Goal: Task Accomplishment & Management: Use online tool/utility

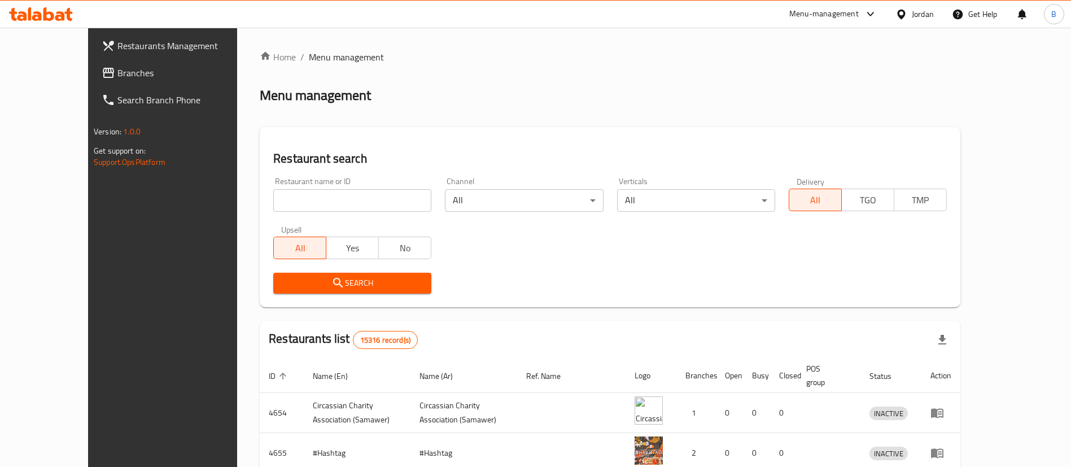
click at [319, 211] on input "search" at bounding box center [352, 200] width 158 height 23
paste input "707769"
type input "707769"
click button "Search" at bounding box center [352, 283] width 158 height 21
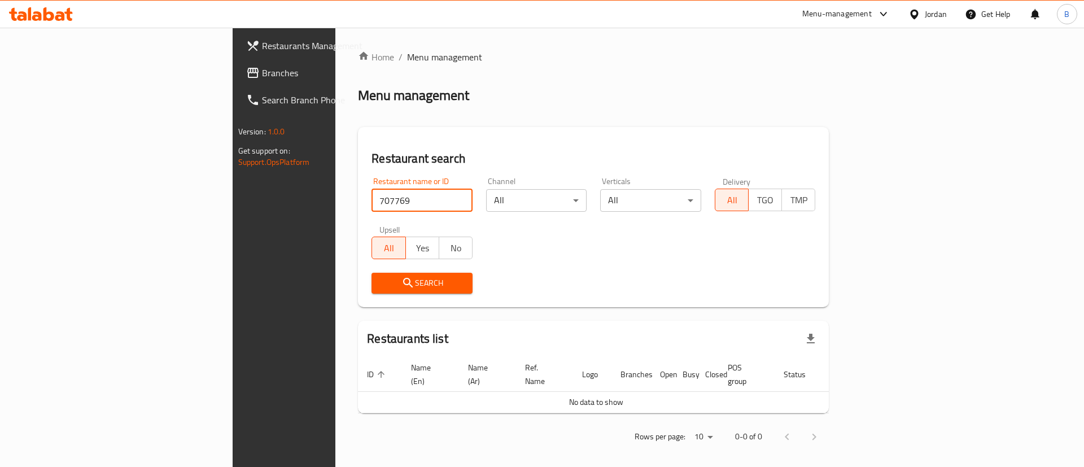
click at [262, 73] on span "Branches" at bounding box center [333, 73] width 143 height 14
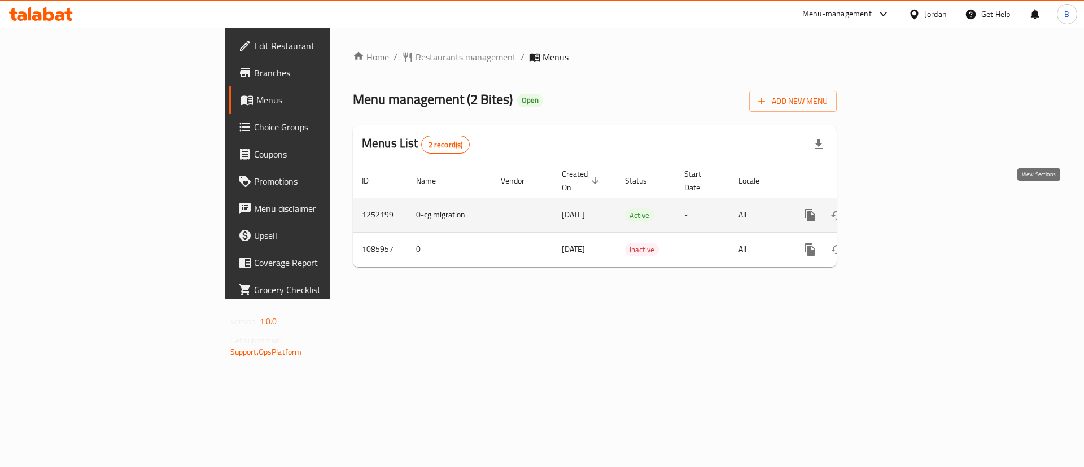
click at [898, 208] on icon "enhanced table" at bounding box center [892, 215] width 14 height 14
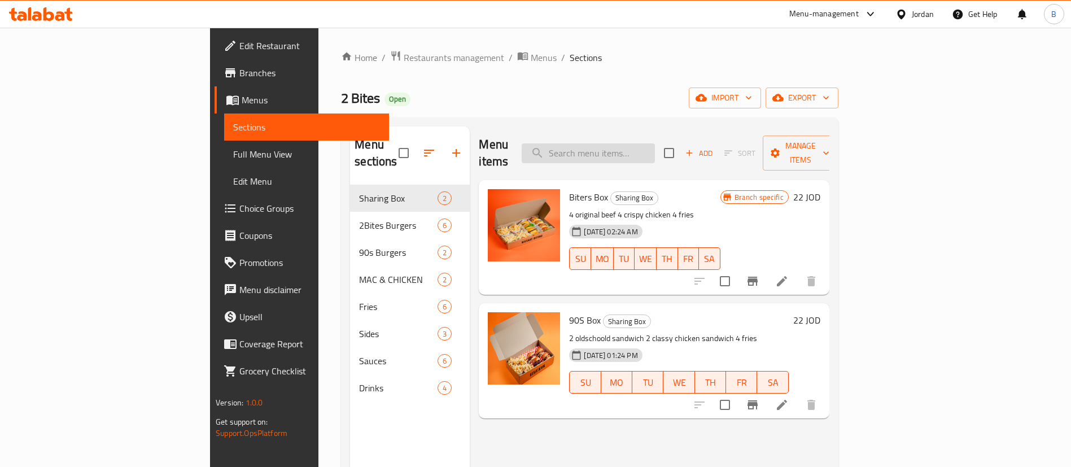
click at [655, 143] on input "search" at bounding box center [588, 153] width 133 height 20
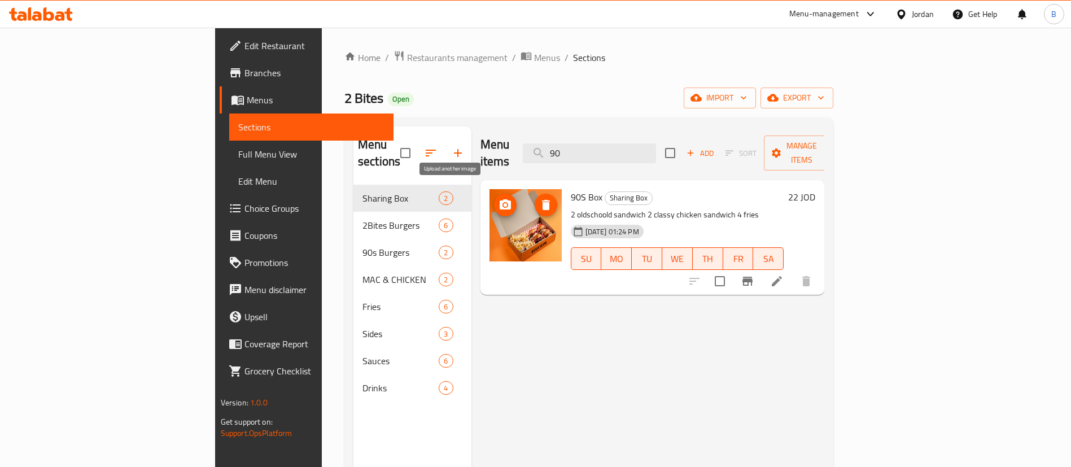
type input "90"
click at [499, 198] on icon "upload picture" at bounding box center [506, 205] width 14 height 14
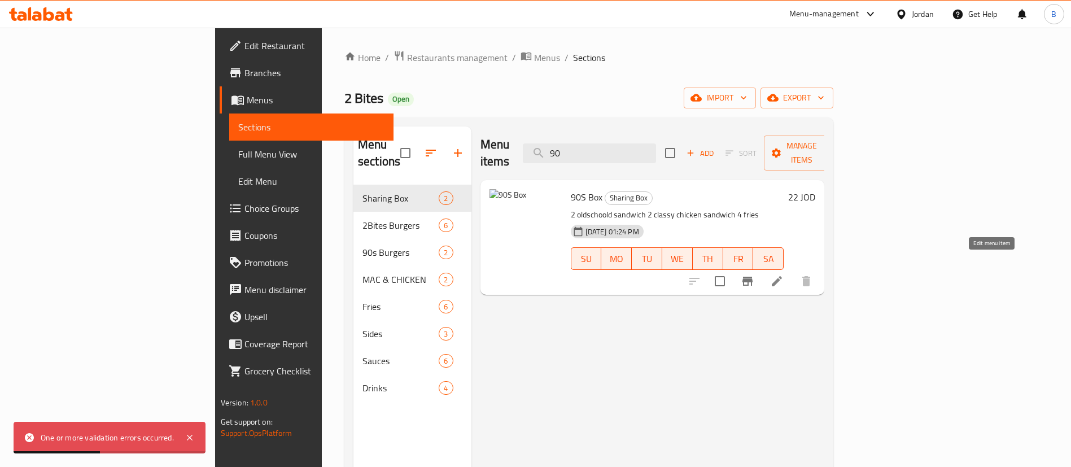
click at [784, 274] on icon at bounding box center [777, 281] width 14 height 14
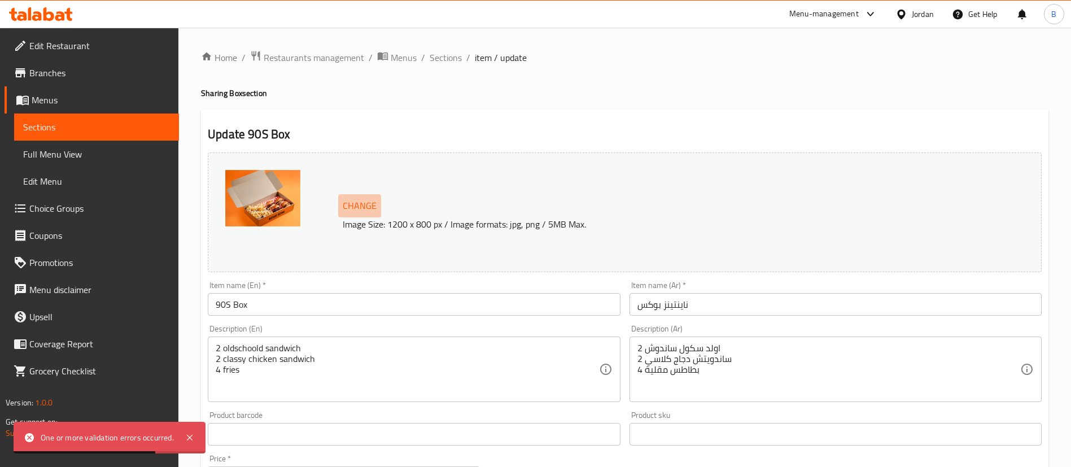
click at [371, 204] on span "Change" at bounding box center [360, 206] width 34 height 16
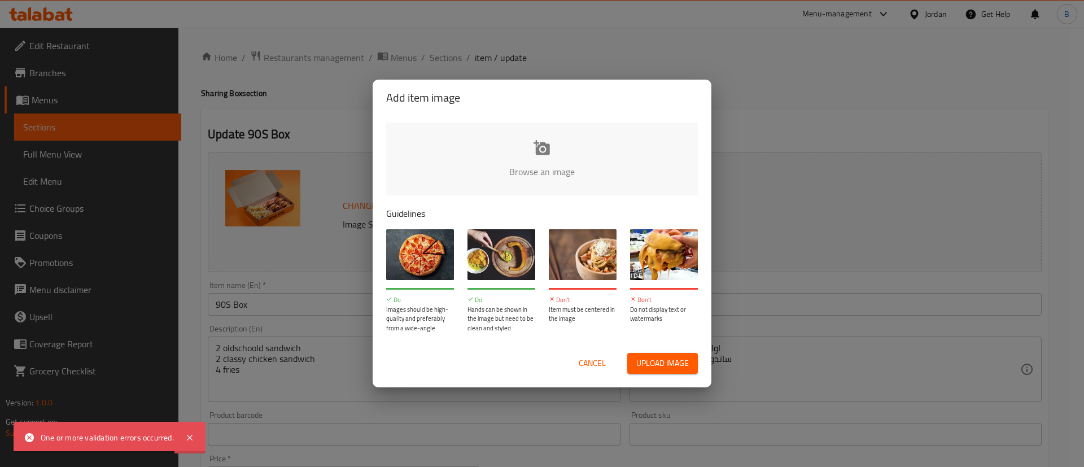
click at [536, 189] on input "file" at bounding box center [923, 176] width 1075 height 106
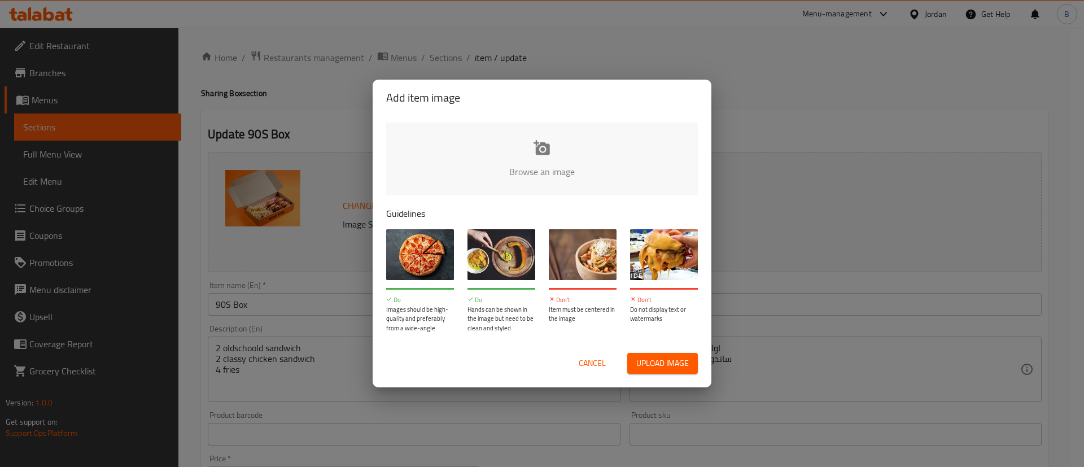
type input "C:\fakepath\90s box.jpg"
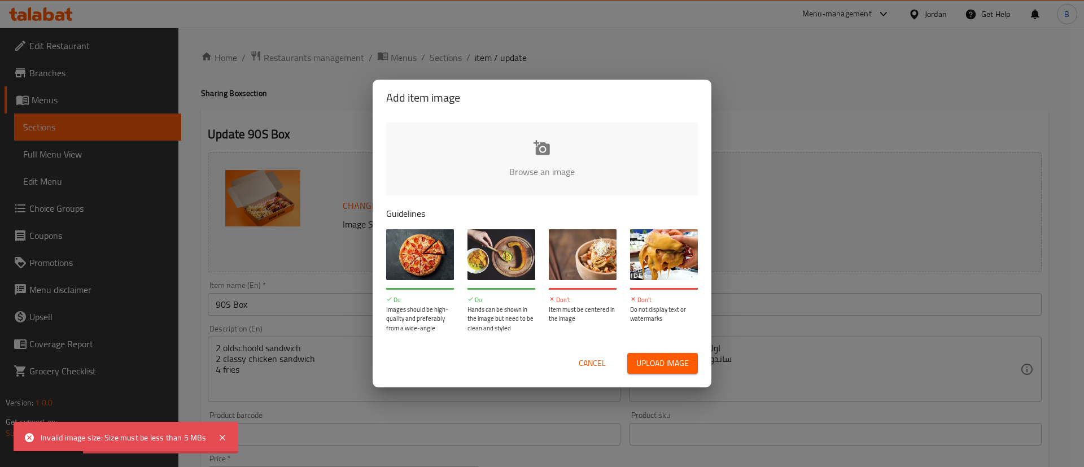
click at [598, 364] on span "Cancel" at bounding box center [592, 363] width 27 height 14
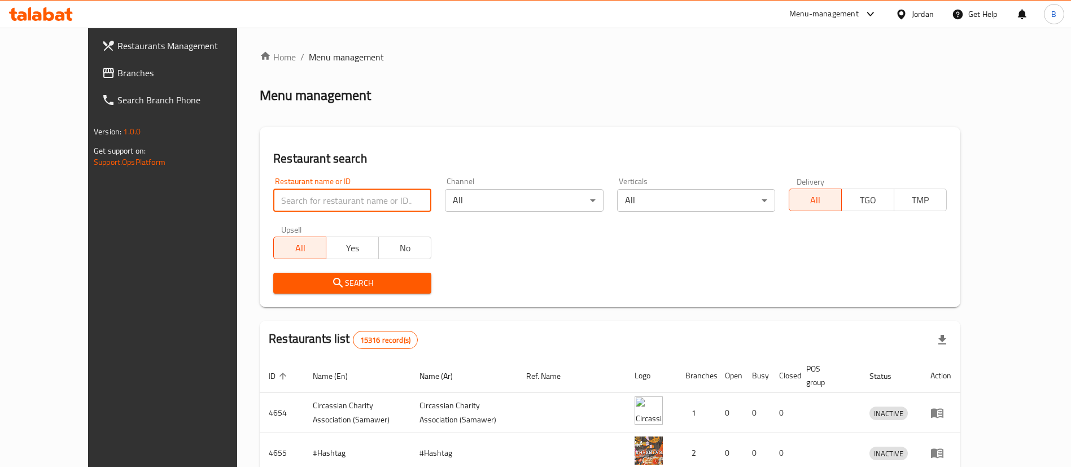
click at [330, 203] on input "search" at bounding box center [352, 200] width 158 height 23
paste input "707769"
type input "707769"
click button "Search" at bounding box center [352, 283] width 158 height 21
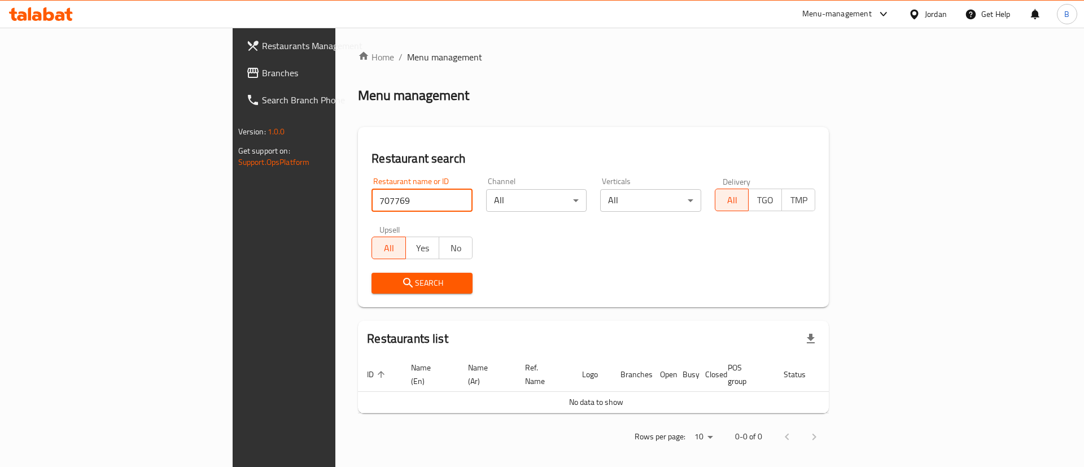
drag, startPoint x: 103, startPoint y: 68, endPoint x: 105, endPoint y: 74, distance: 5.9
click at [262, 68] on span "Branches" at bounding box center [333, 73] width 143 height 14
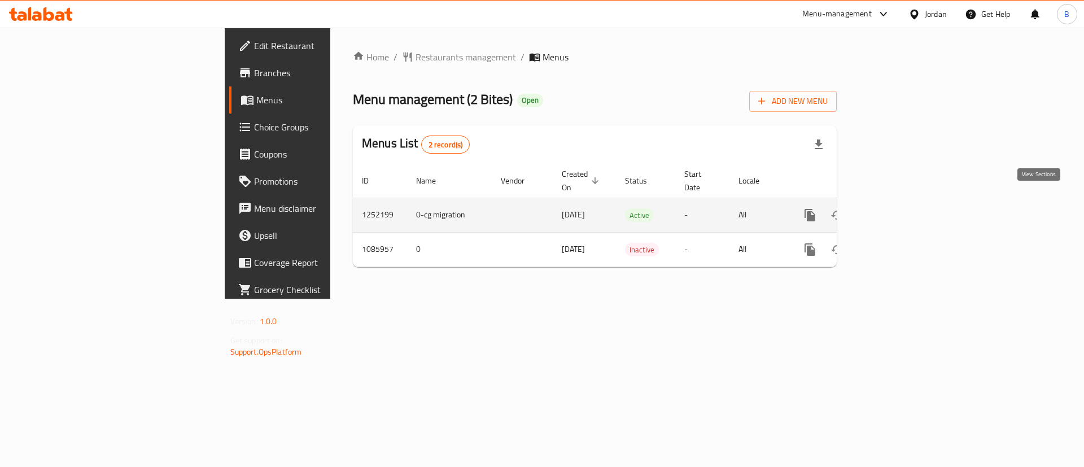
click at [898, 208] on icon "enhanced table" at bounding box center [892, 215] width 14 height 14
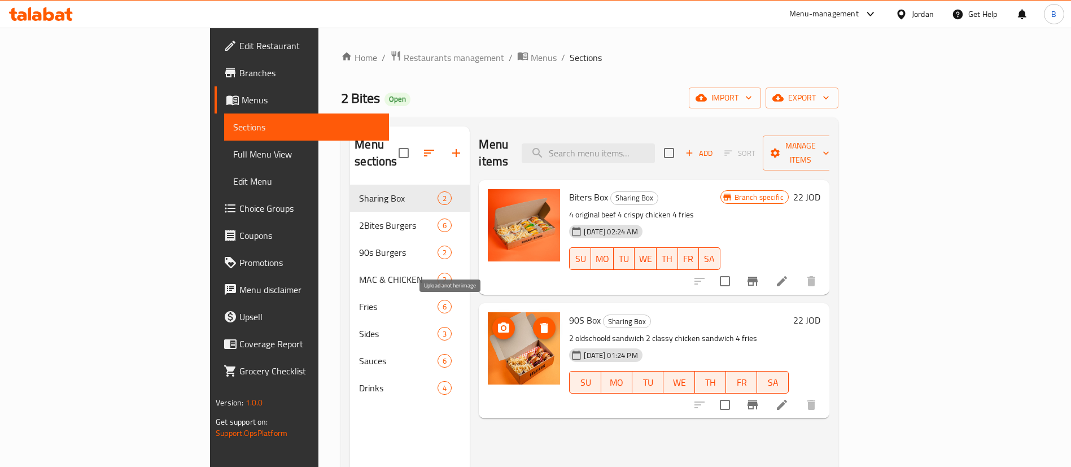
click at [497, 321] on icon "upload picture" at bounding box center [504, 328] width 14 height 14
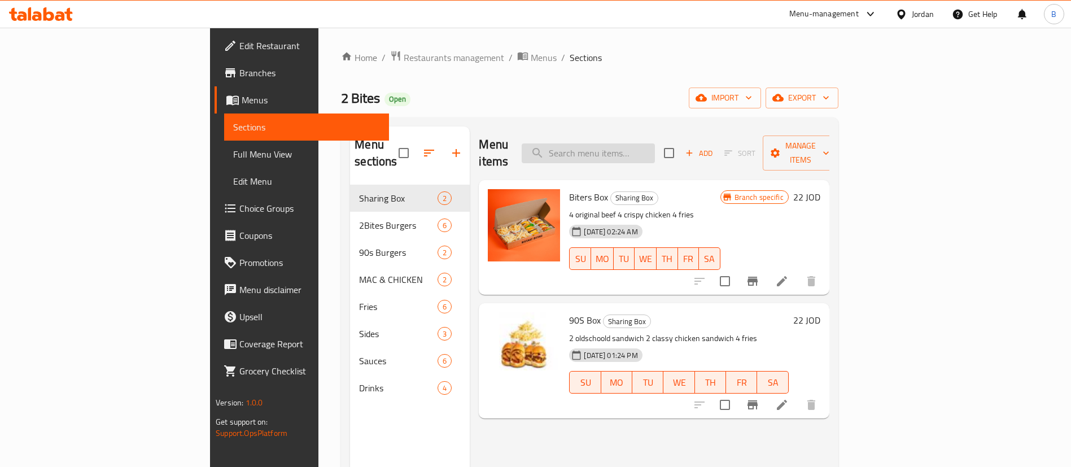
click at [655, 143] on input "search" at bounding box center [588, 153] width 133 height 20
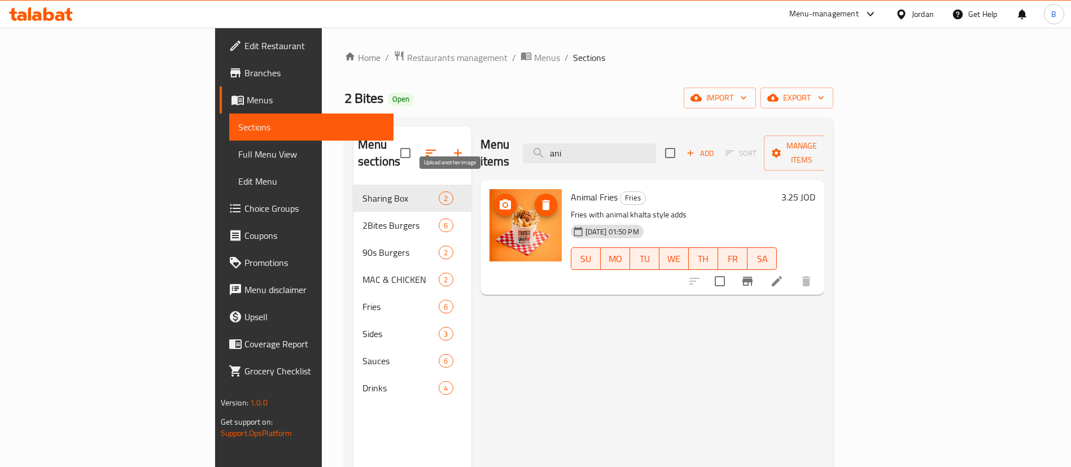
click at [500, 199] on icon "upload picture" at bounding box center [505, 204] width 11 height 10
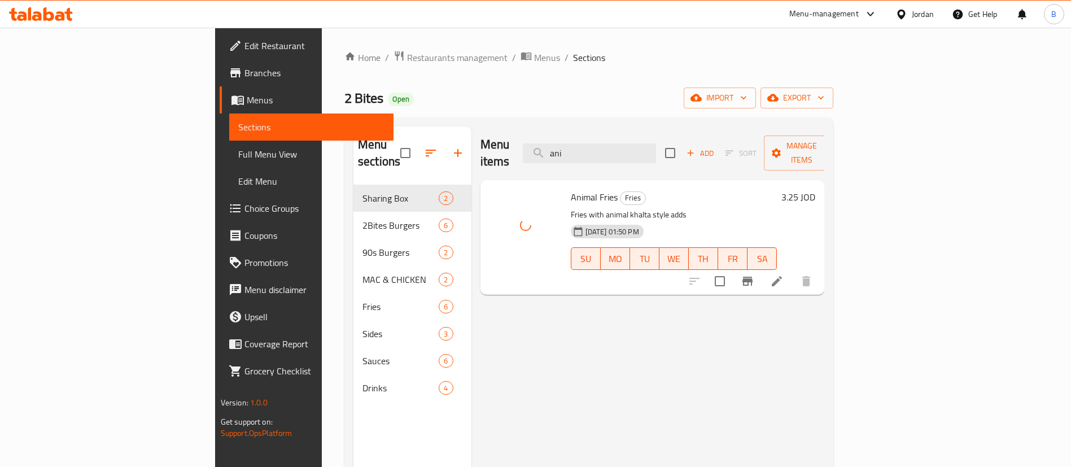
drag, startPoint x: 665, startPoint y: 143, endPoint x: 534, endPoint y: 134, distance: 131.4
click at [546, 134] on div "Menu items ani Add Sort Manage items" at bounding box center [653, 153] width 344 height 54
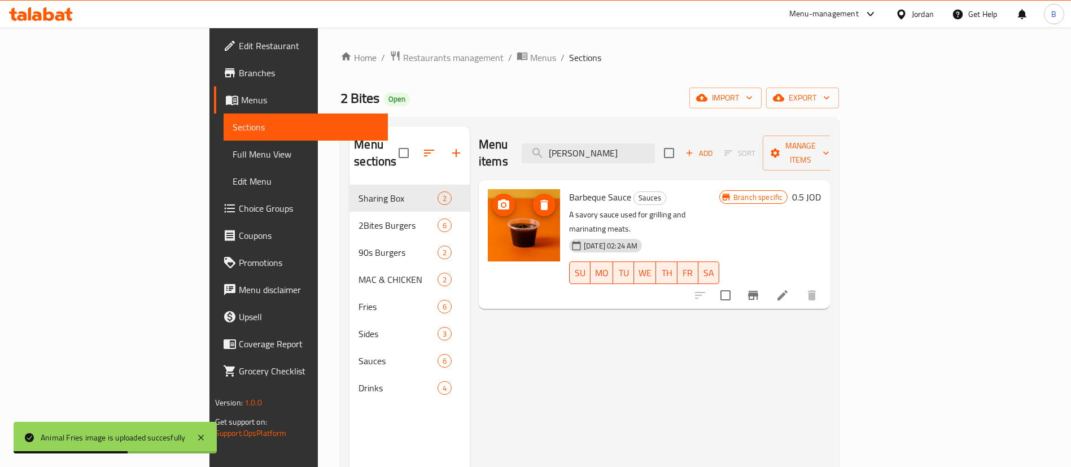
click at [497, 198] on icon "upload picture" at bounding box center [504, 205] width 14 height 14
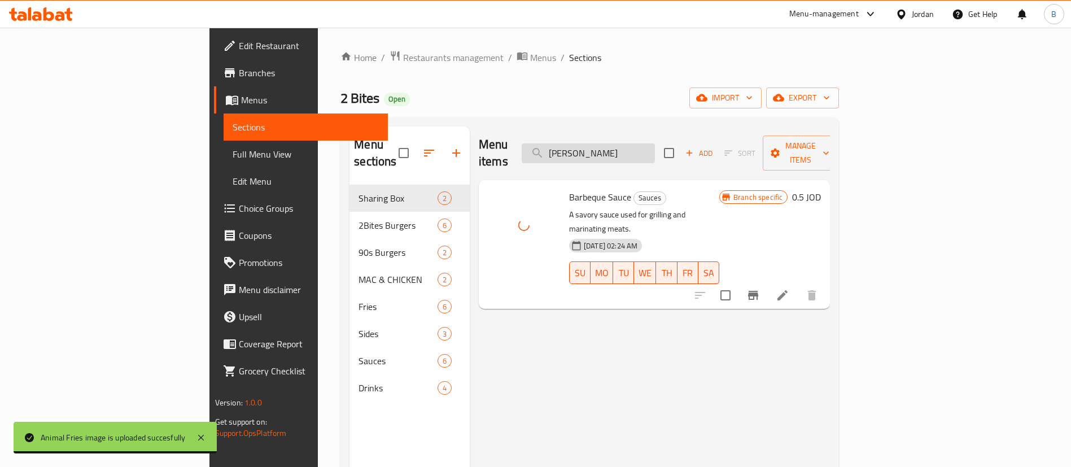
click at [655, 154] on input "barb" at bounding box center [588, 153] width 133 height 20
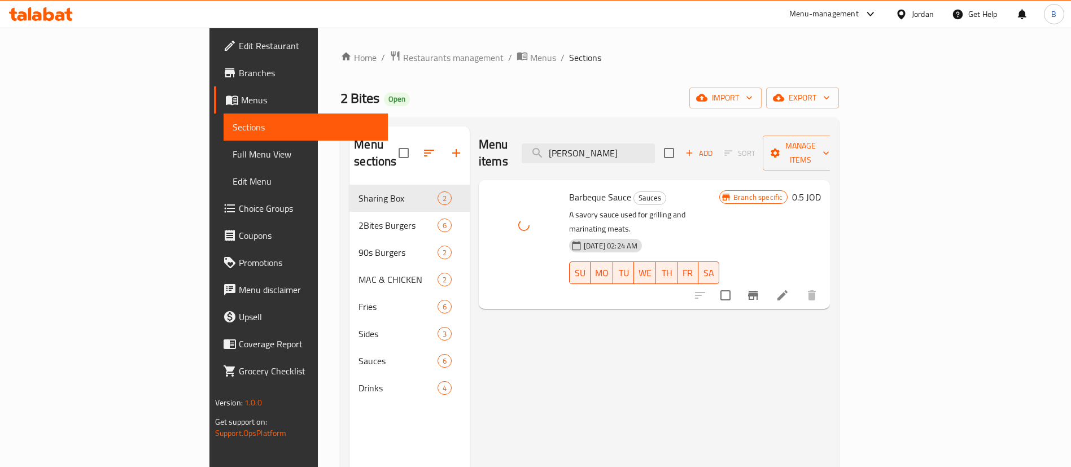
drag, startPoint x: 660, startPoint y: 153, endPoint x: 516, endPoint y: 136, distance: 145.6
click at [517, 136] on div "Menu items barb Add Sort Manage items" at bounding box center [654, 153] width 351 height 54
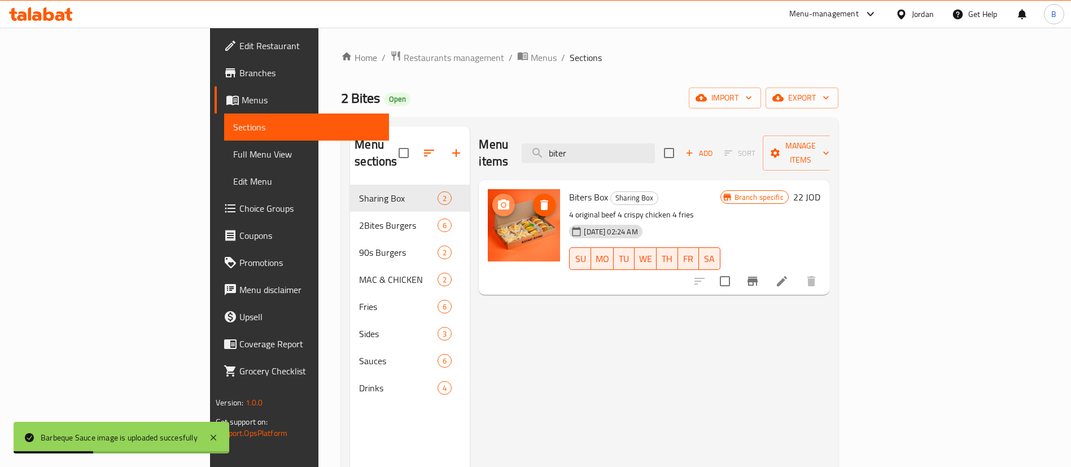
click at [498, 199] on icon "upload picture" at bounding box center [503, 204] width 11 height 10
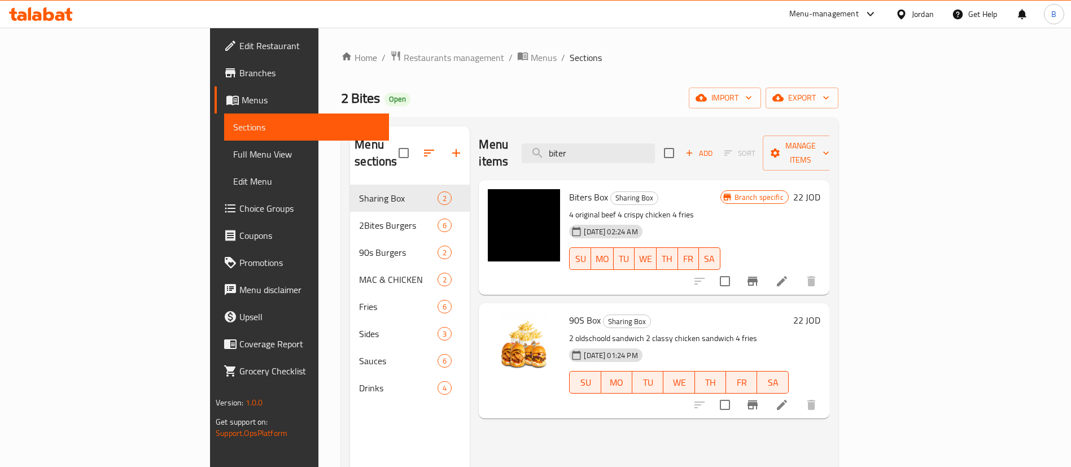
drag, startPoint x: 702, startPoint y: 141, endPoint x: 556, endPoint y: 130, distance: 147.2
click at [565, 130] on div "Menu items biter Add Sort Manage items" at bounding box center [654, 153] width 350 height 54
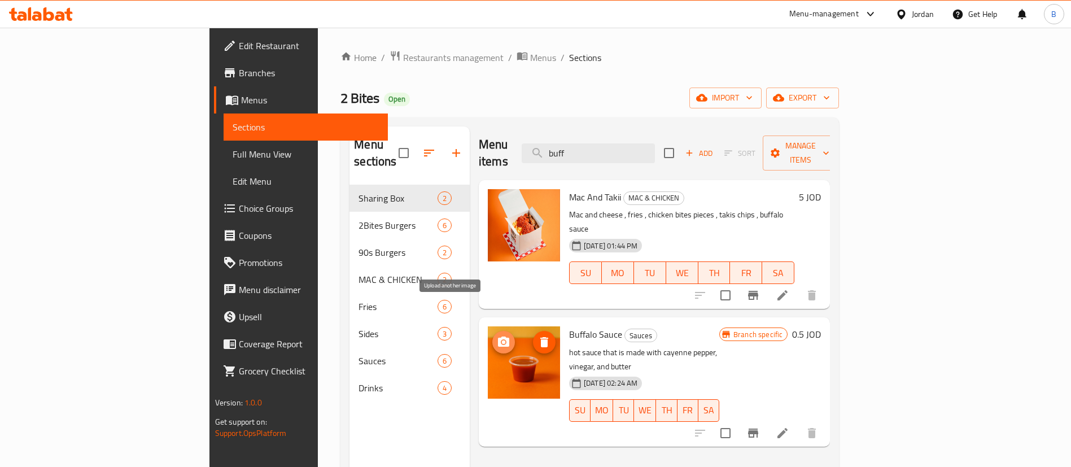
click at [502, 341] on circle "upload picture" at bounding box center [503, 342] width 3 height 3
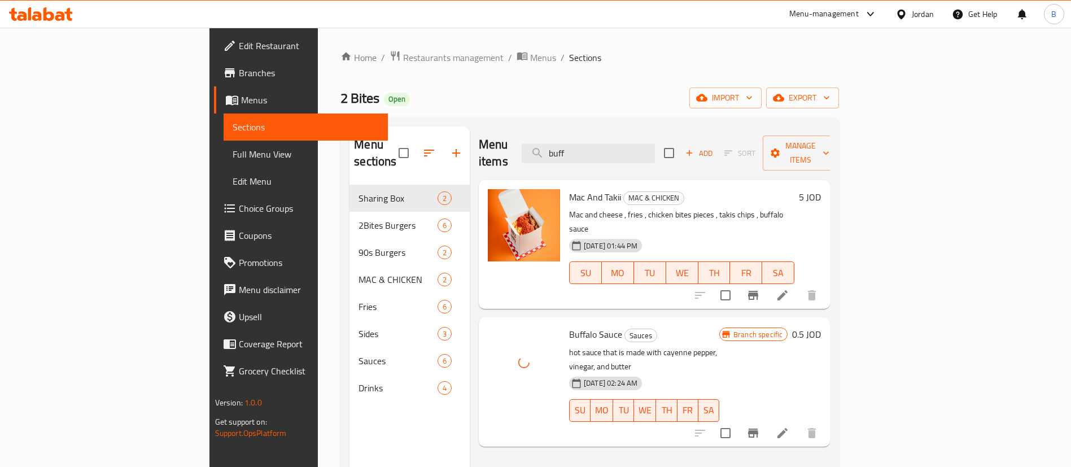
drag, startPoint x: 672, startPoint y: 144, endPoint x: 466, endPoint y: 149, distance: 206.2
click at [479, 149] on div "Menu items buff Add Sort Manage items" at bounding box center [654, 153] width 351 height 54
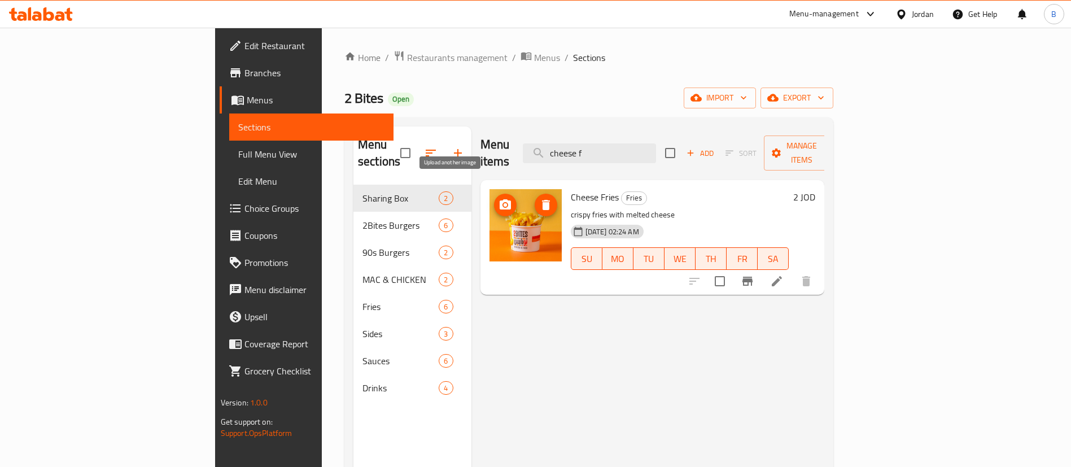
click at [500, 199] on icon "upload picture" at bounding box center [505, 204] width 11 height 10
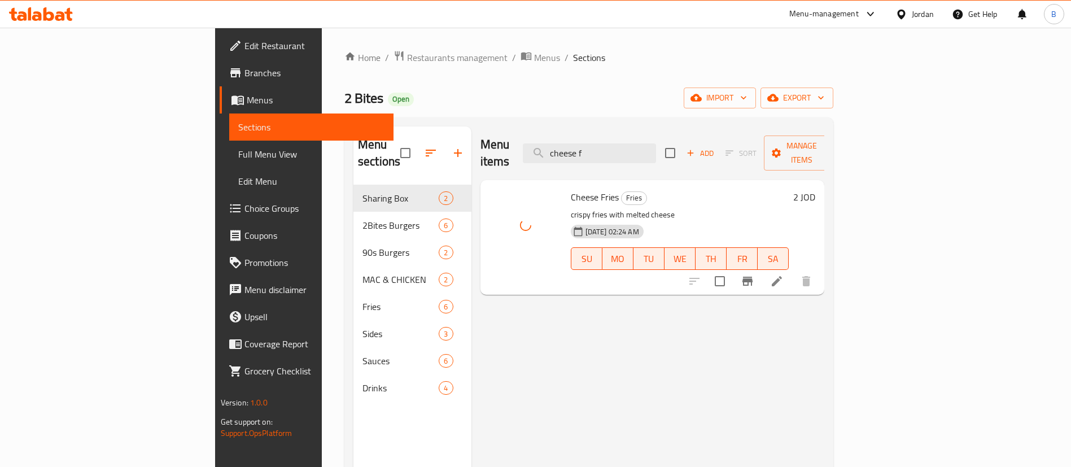
drag, startPoint x: 678, startPoint y: 145, endPoint x: 505, endPoint y: 141, distance: 172.9
click at [527, 141] on div "Menu items cheese f Add Sort Manage items" at bounding box center [653, 153] width 344 height 54
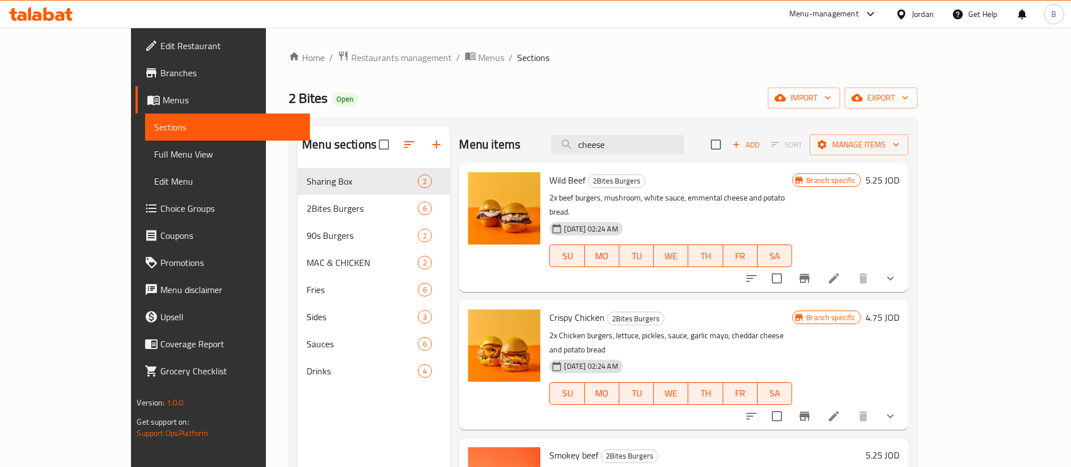
drag, startPoint x: 672, startPoint y: 151, endPoint x: 475, endPoint y: 135, distance: 197.2
click at [479, 135] on div "Menu items cheese Add Sort Manage items" at bounding box center [683, 144] width 449 height 37
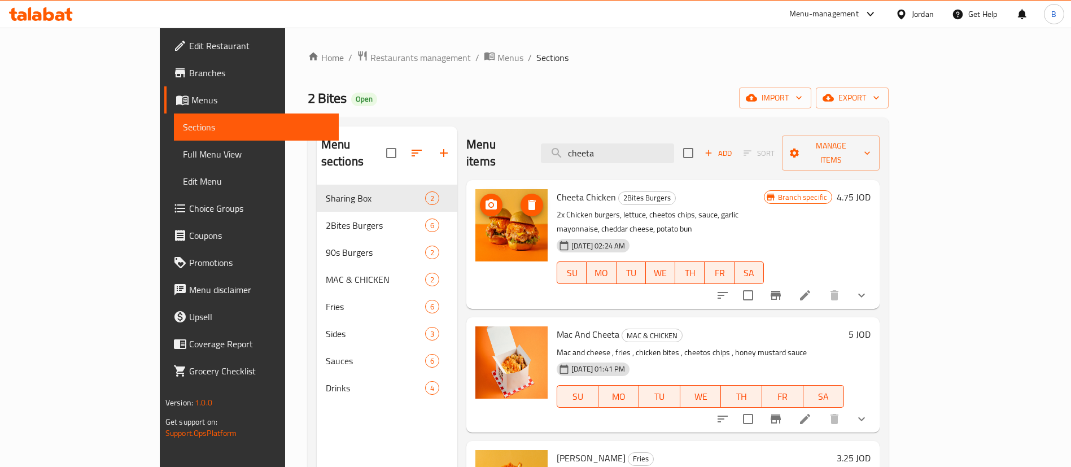
click at [486, 199] on icon "upload picture" at bounding box center [491, 204] width 11 height 10
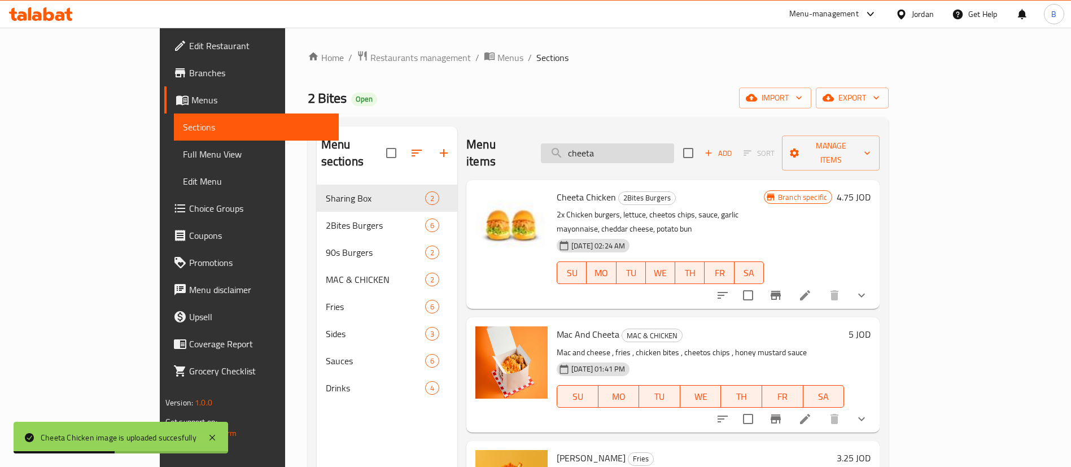
click at [666, 143] on input "cheeta" at bounding box center [607, 153] width 133 height 20
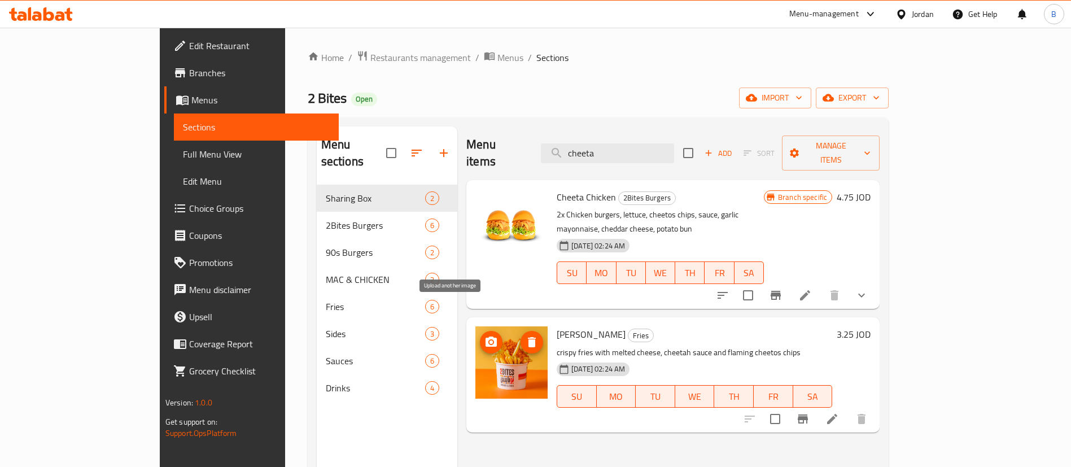
click at [490, 341] on circle "upload picture" at bounding box center [491, 342] width 3 height 3
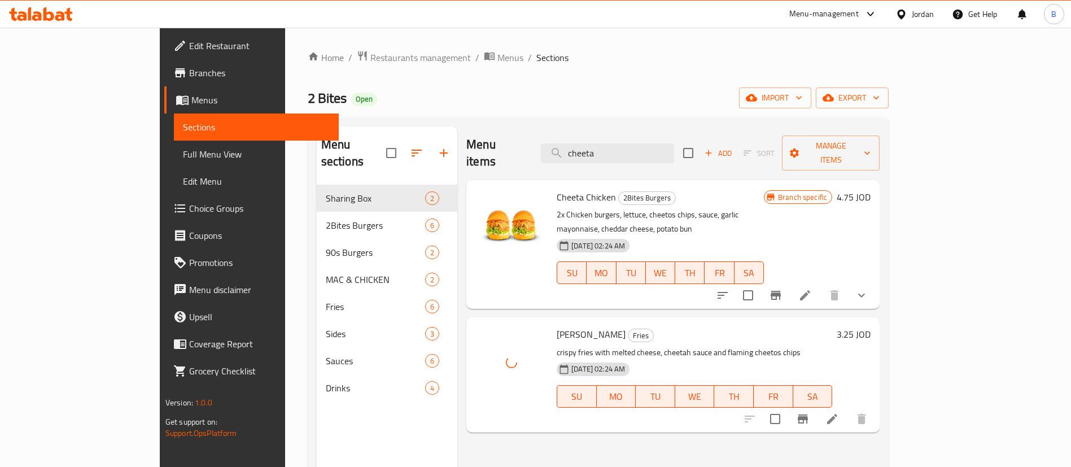
drag, startPoint x: 684, startPoint y: 146, endPoint x: 234, endPoint y: 81, distance: 454.3
click at [308, 81] on div "Home / Restaurants management / Menus / Sections 2 Bites Open import export Men…" at bounding box center [599, 326] width 582 height 552
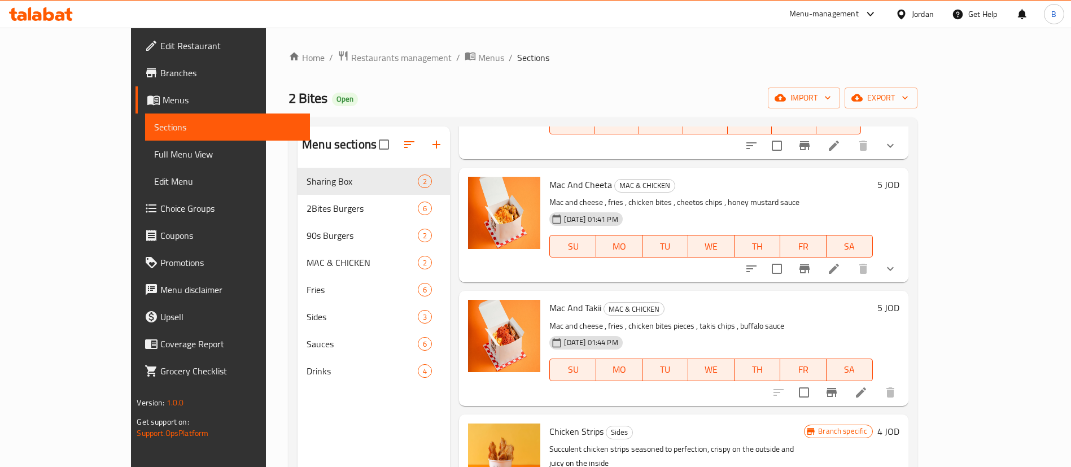
scroll to position [158, 0]
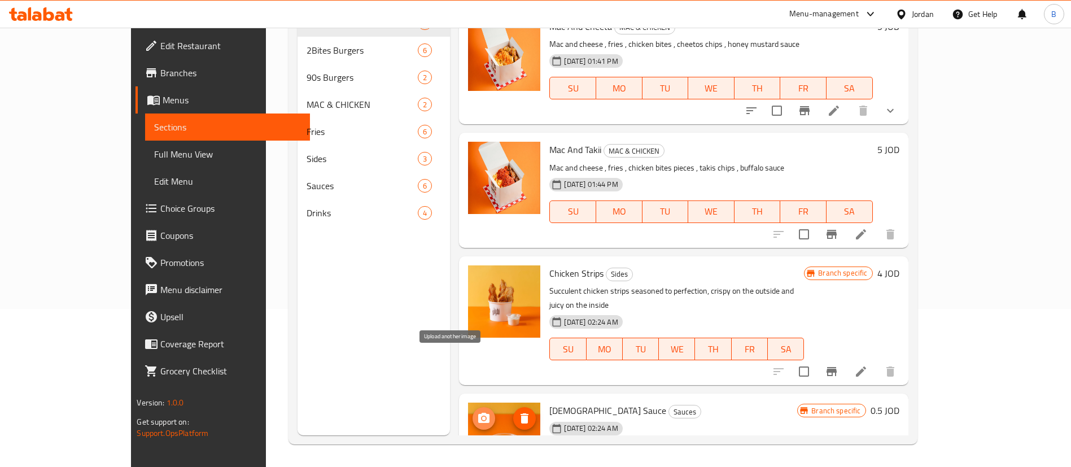
click at [473, 412] on span "upload picture" at bounding box center [484, 419] width 23 height 14
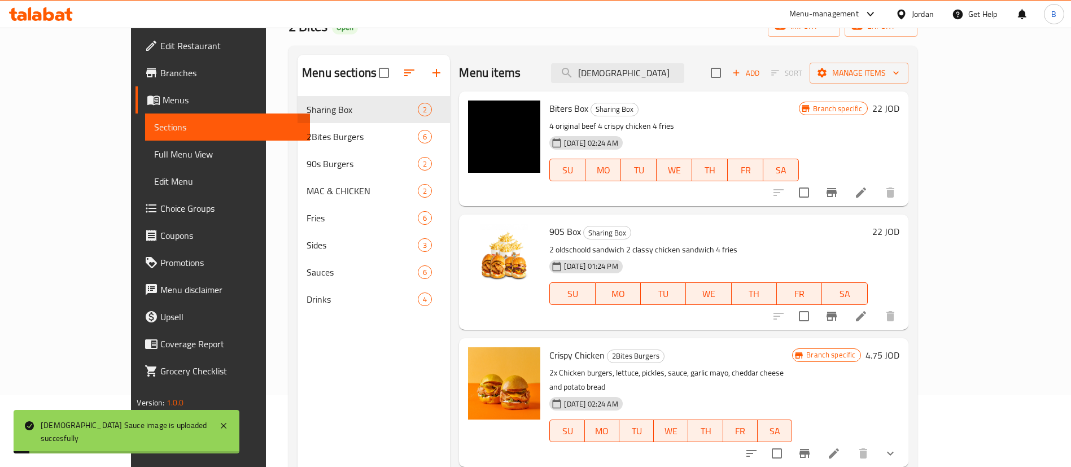
scroll to position [0, 0]
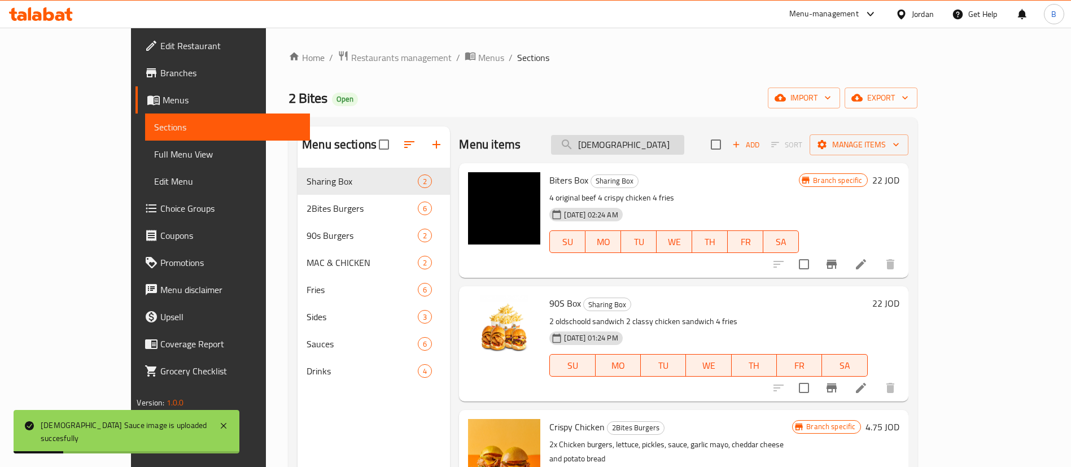
click at [661, 138] on input "chick" at bounding box center [617, 145] width 133 height 20
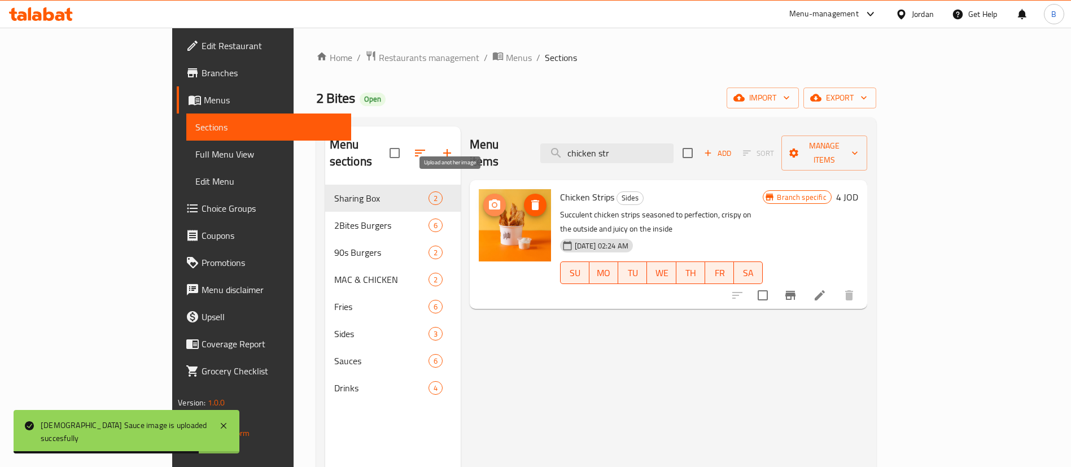
click at [489, 199] on icon "upload picture" at bounding box center [494, 204] width 11 height 10
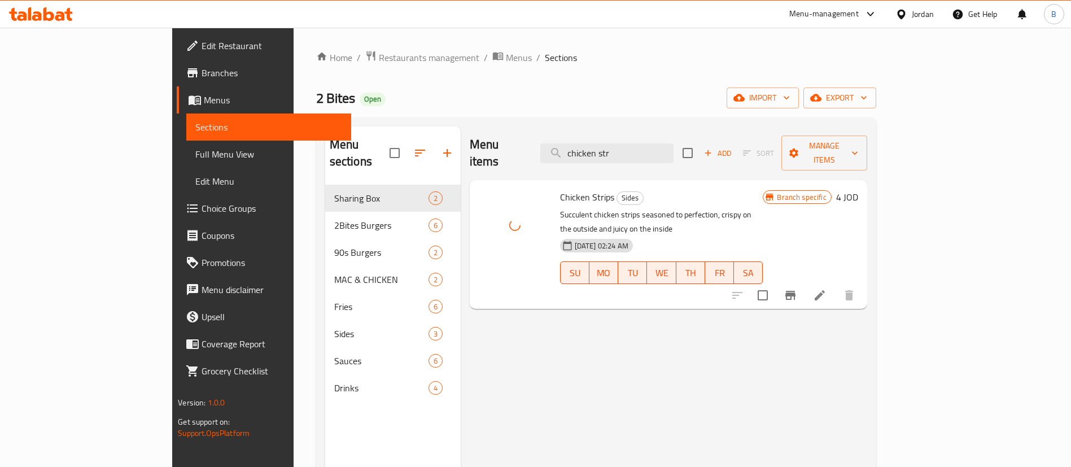
drag, startPoint x: 678, startPoint y: 150, endPoint x: 472, endPoint y: 149, distance: 206.7
click at [483, 149] on div "Menu items chicken str Add Sort Manage items" at bounding box center [669, 153] width 398 height 54
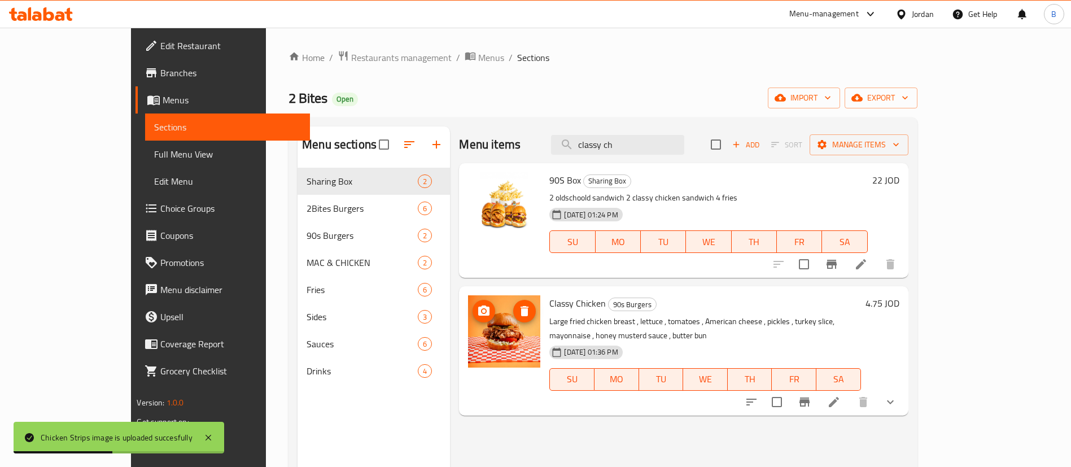
click at [477, 306] on icon "upload picture" at bounding box center [484, 311] width 14 height 14
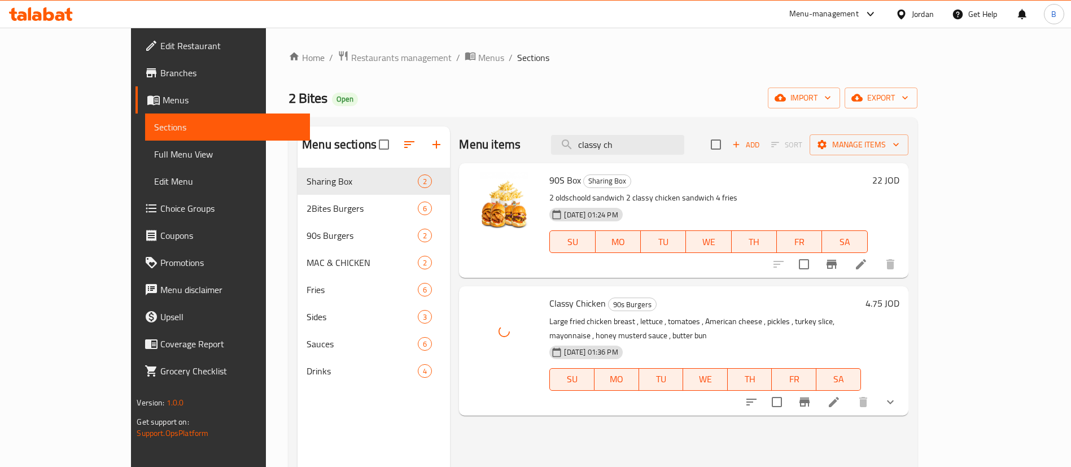
drag, startPoint x: 693, startPoint y: 147, endPoint x: 230, endPoint y: 172, distance: 463.7
click at [298, 162] on div "Menu sections Sharing Box 2 2Bites Burgers 6 90s Burgers 2 MAC & CHICKEN 2 Frie…" at bounding box center [603, 359] width 610 height 467
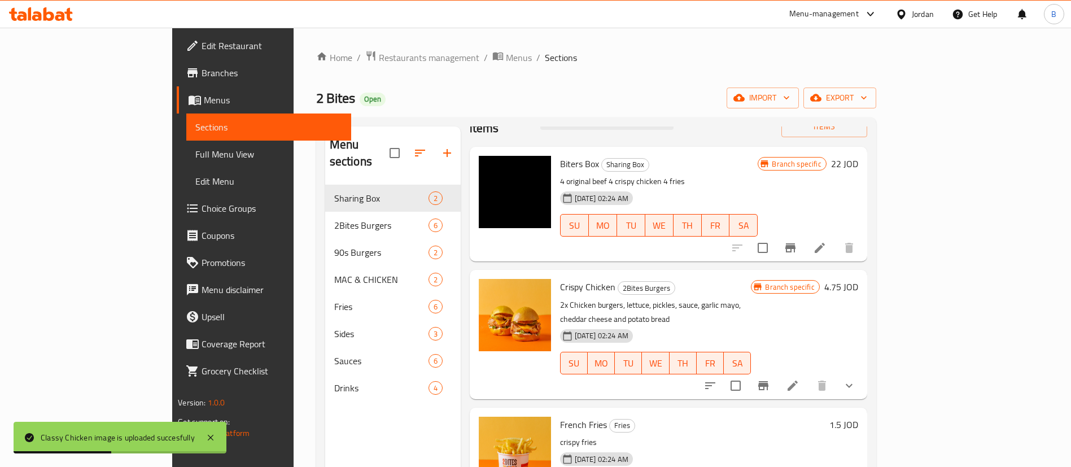
scroll to position [85, 0]
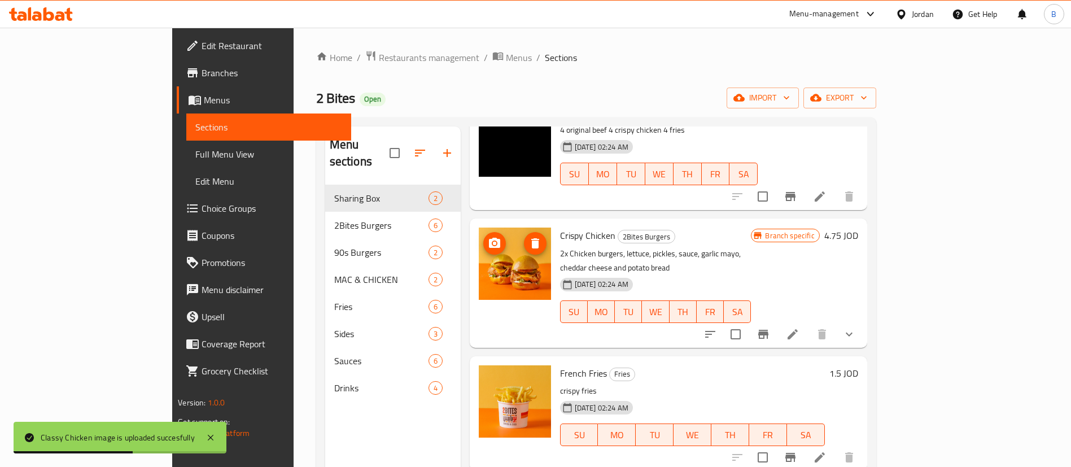
click at [489, 238] on icon "upload picture" at bounding box center [494, 243] width 11 height 10
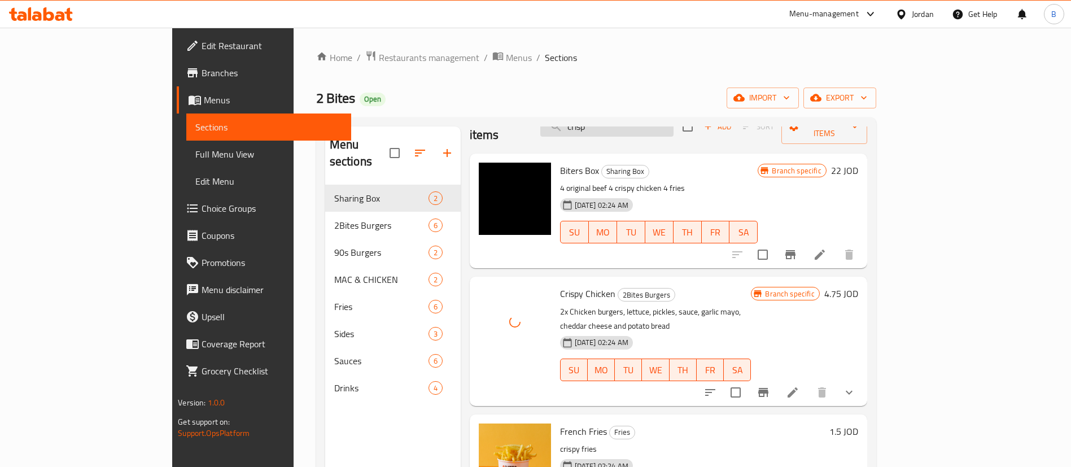
scroll to position [0, 0]
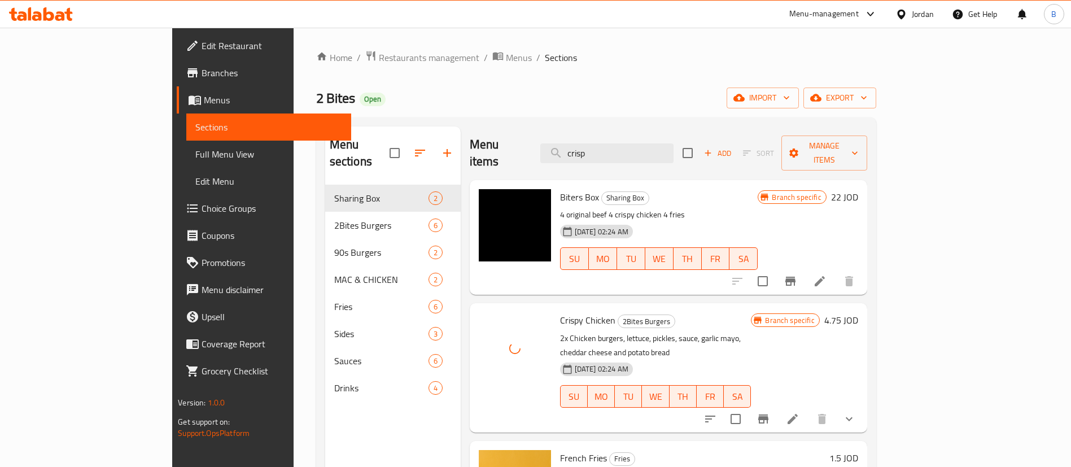
drag, startPoint x: 640, startPoint y: 144, endPoint x: 416, endPoint y: 167, distance: 225.4
click at [416, 167] on div "Menu sections Sharing Box 2 2Bites Burgers 6 90s Burgers 2 MAC & CHICKEN 2 Frie…" at bounding box center [596, 359] width 542 height 467
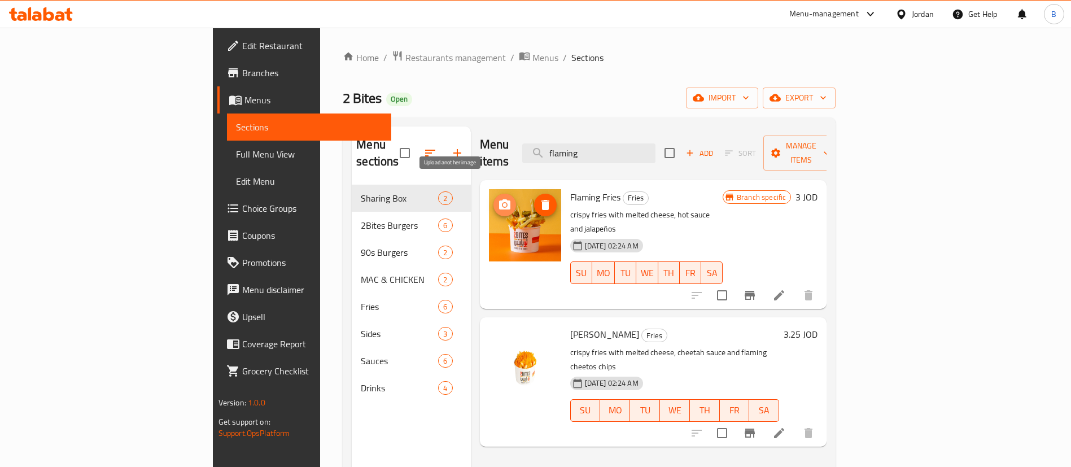
click at [503, 203] on circle "upload picture" at bounding box center [504, 204] width 3 height 3
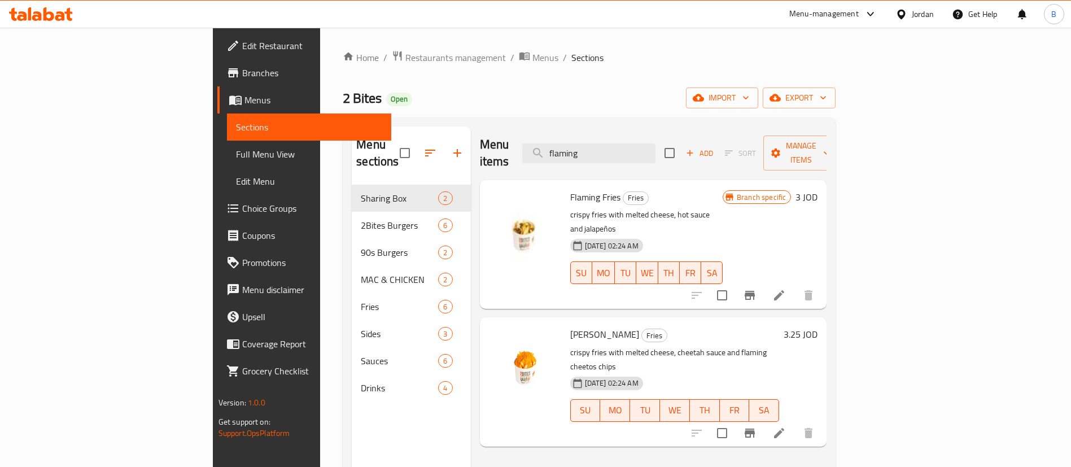
drag, startPoint x: 475, startPoint y: 138, endPoint x: 374, endPoint y: 137, distance: 101.7
click at [471, 138] on div "Menu items flaming Add Sort Manage items Flaming Fries Fries crispy fries with …" at bounding box center [649, 359] width 356 height 467
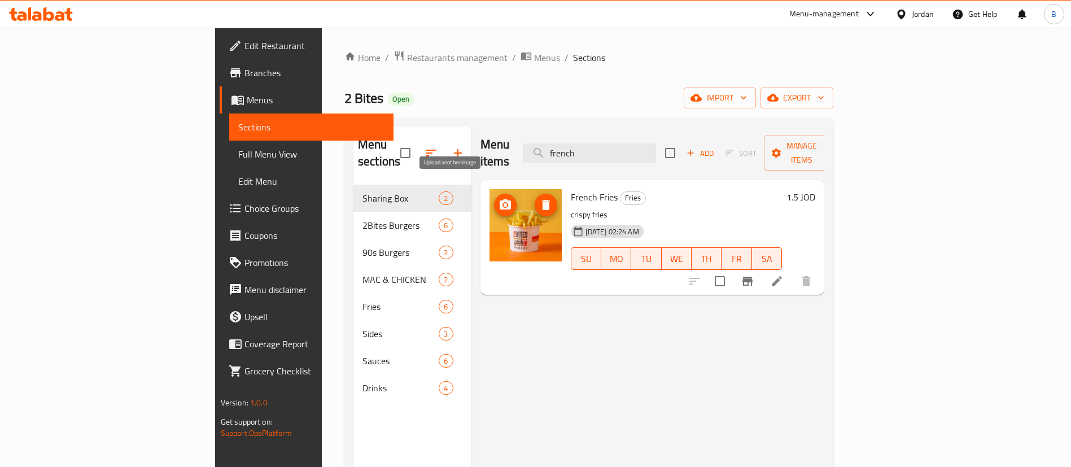
click at [503, 203] on circle "upload picture" at bounding box center [504, 204] width 3 height 3
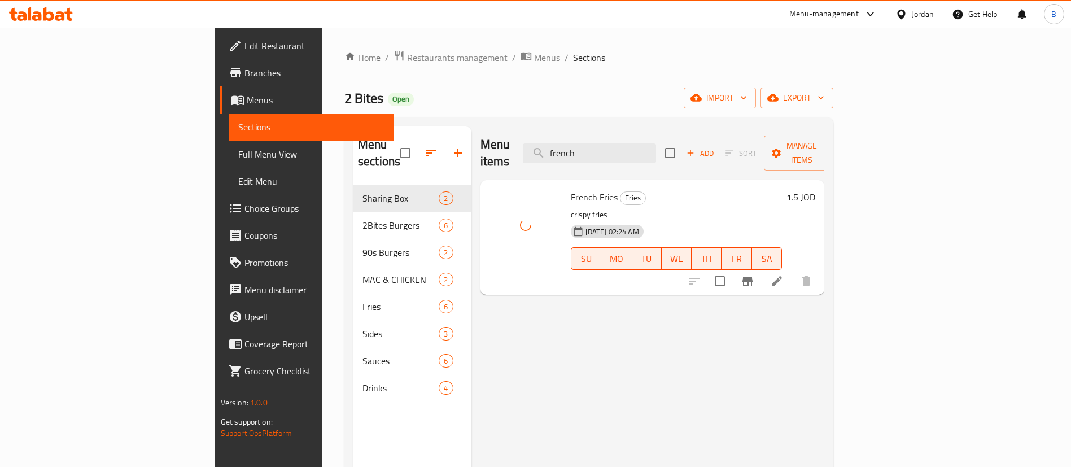
drag, startPoint x: 686, startPoint y: 139, endPoint x: 464, endPoint y: 164, distance: 222.8
click at [513, 152] on div "Menu items french Add Sort Manage items" at bounding box center [653, 153] width 344 height 54
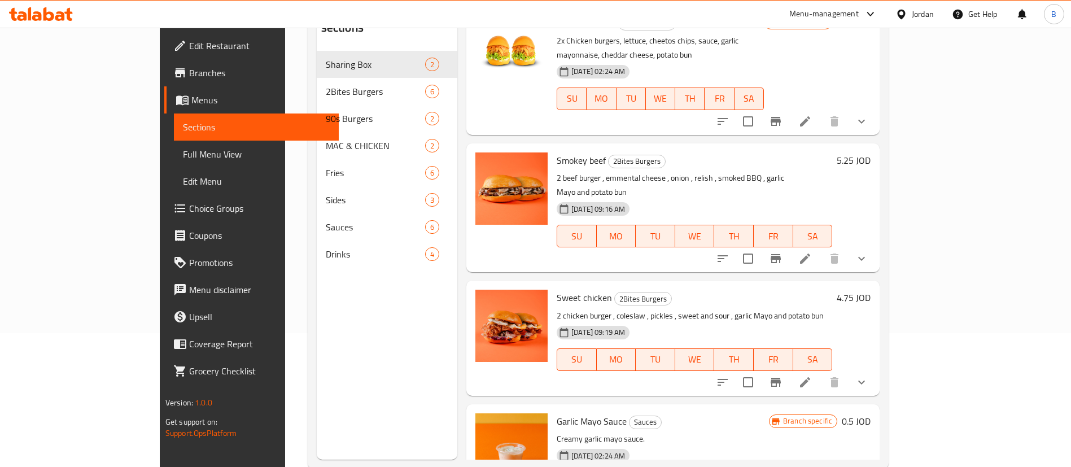
scroll to position [158, 0]
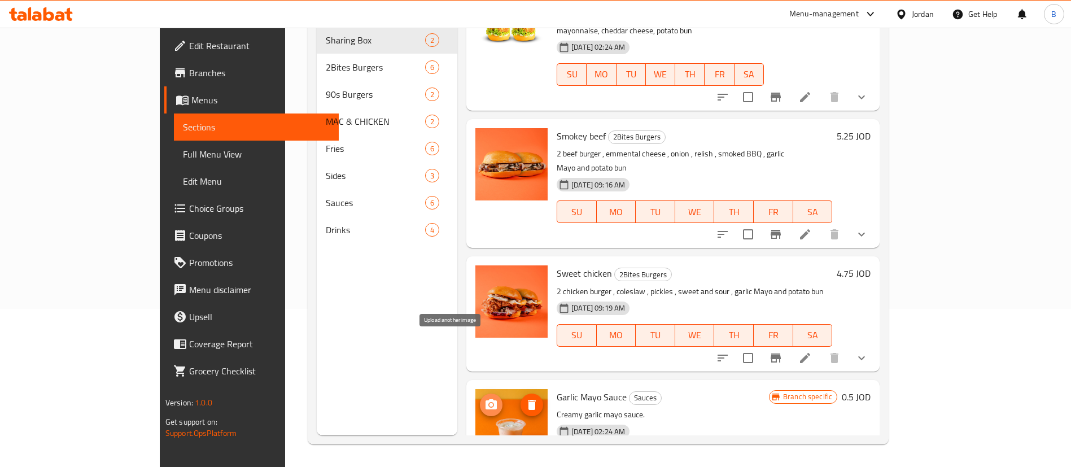
click at [486, 399] on icon "upload picture" at bounding box center [491, 404] width 11 height 10
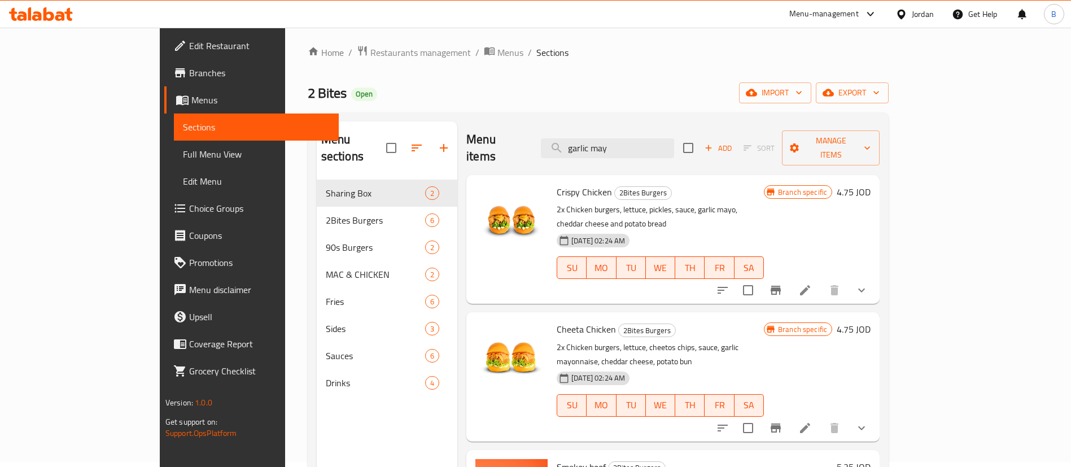
scroll to position [0, 0]
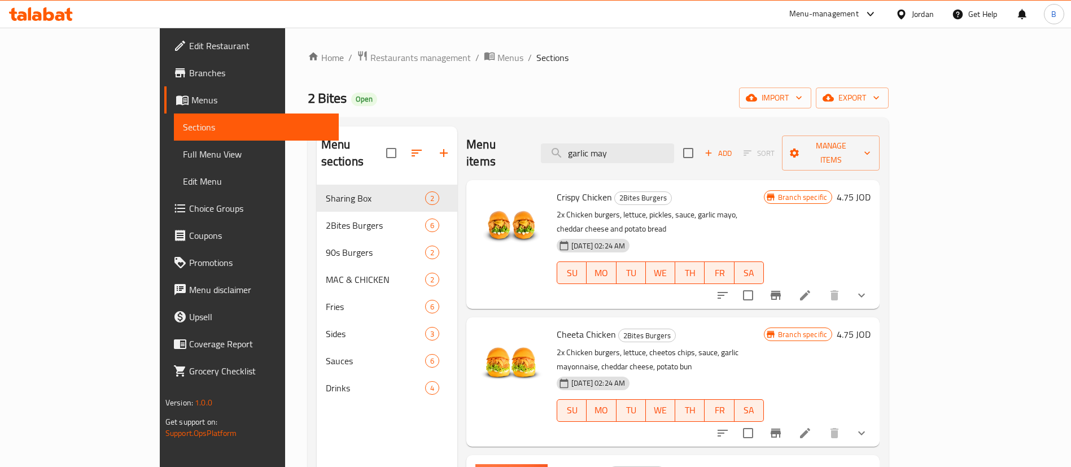
drag, startPoint x: 676, startPoint y: 150, endPoint x: 348, endPoint y: 138, distance: 327.7
click at [389, 138] on div "Menu sections Sharing Box 2 2Bites Burgers 6 90s Burgers 2 MAC & CHICKEN 2 Frie…" at bounding box center [599, 359] width 564 height 467
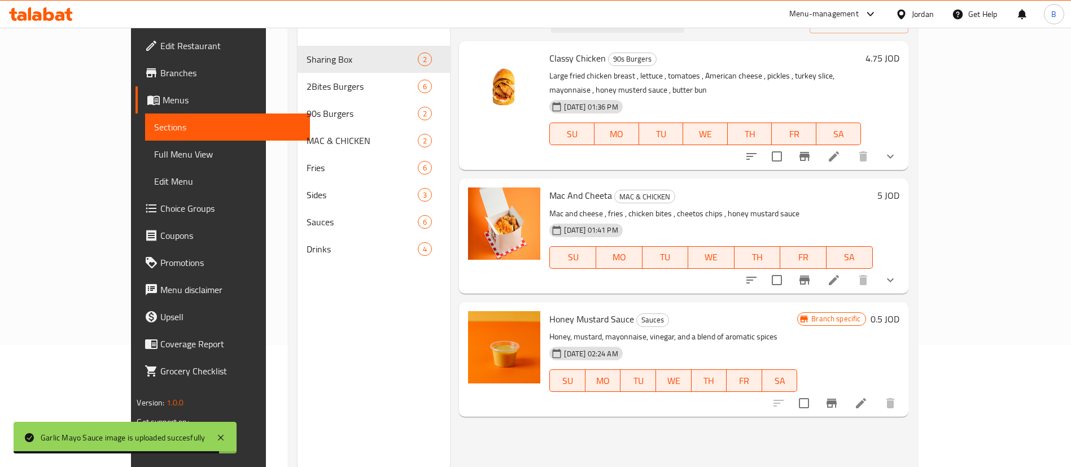
scroll to position [158, 0]
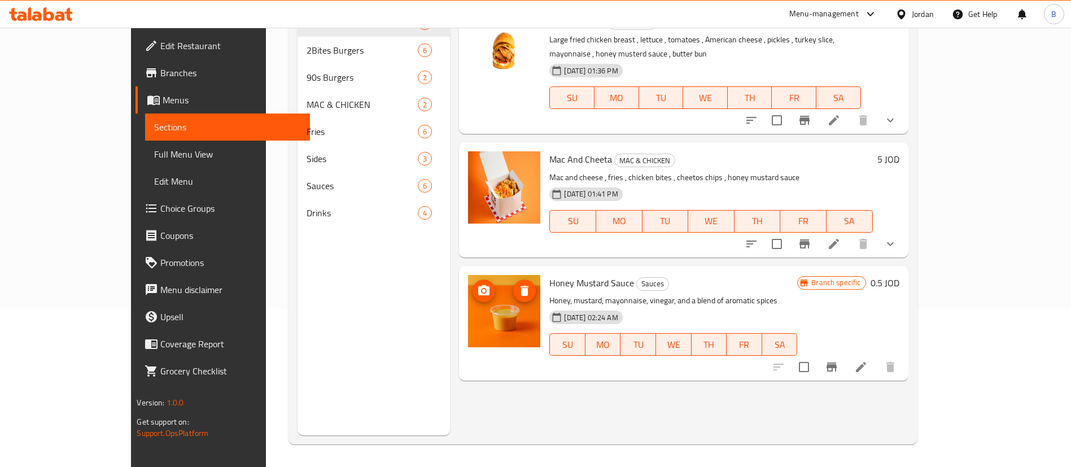
click at [477, 284] on icon "upload picture" at bounding box center [484, 291] width 14 height 14
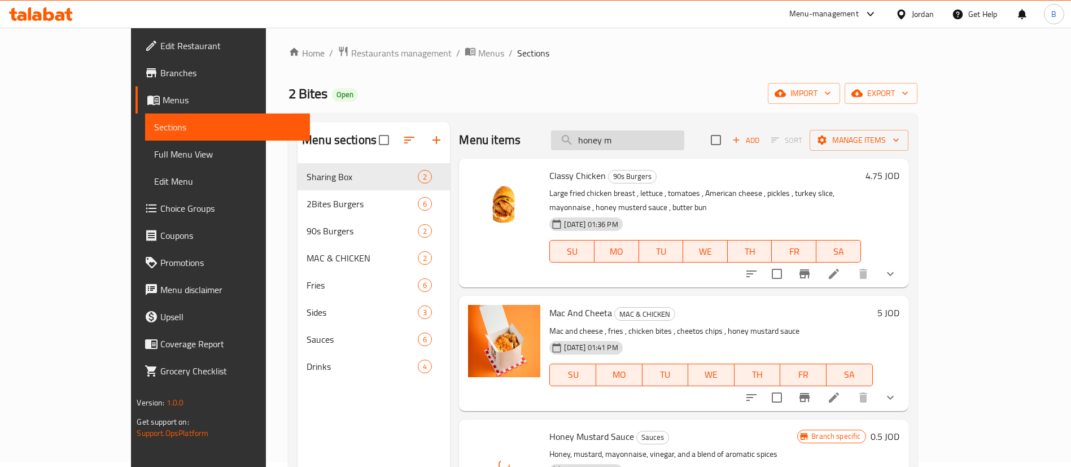
scroll to position [0, 0]
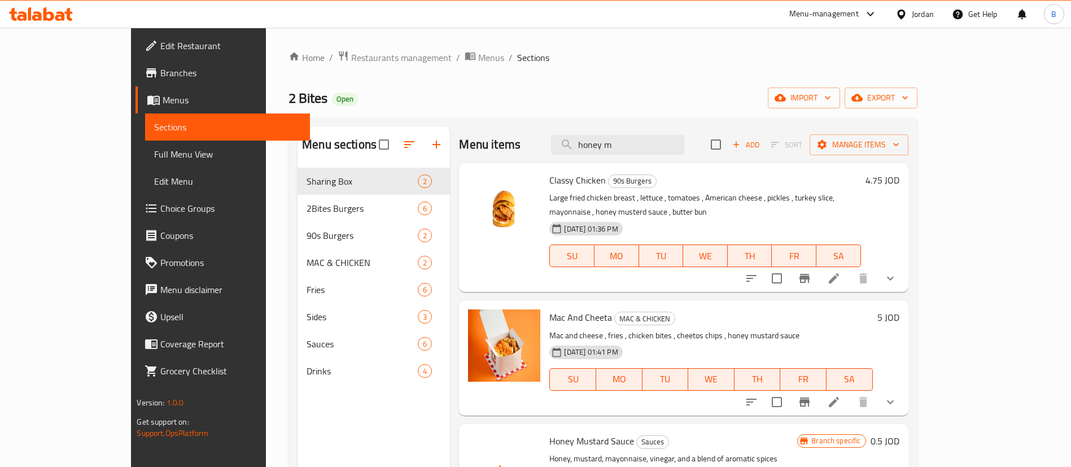
drag, startPoint x: 674, startPoint y: 136, endPoint x: 254, endPoint y: 77, distance: 424.9
click at [372, 92] on div "Home / Restaurants management / Menus / Sections 2 Bites Open import export Men…" at bounding box center [603, 326] width 629 height 552
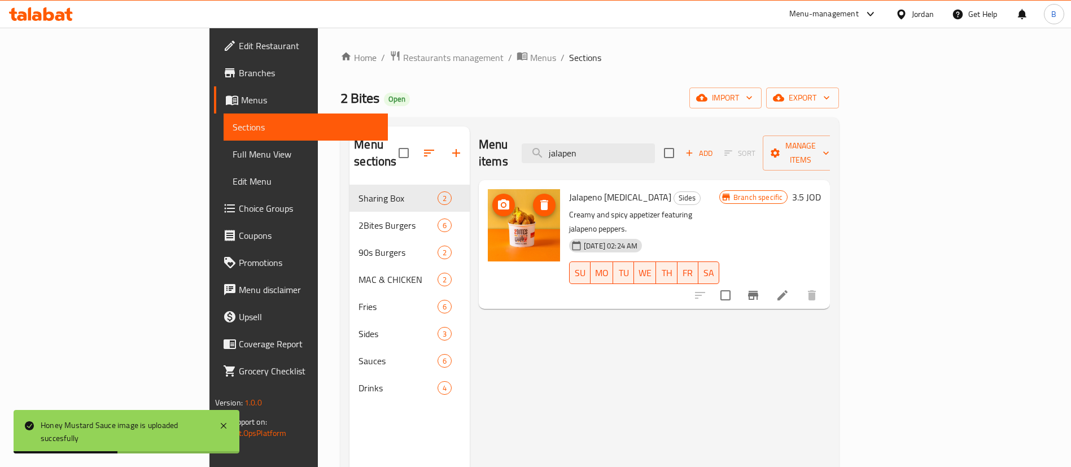
click at [497, 198] on icon "upload picture" at bounding box center [504, 205] width 14 height 14
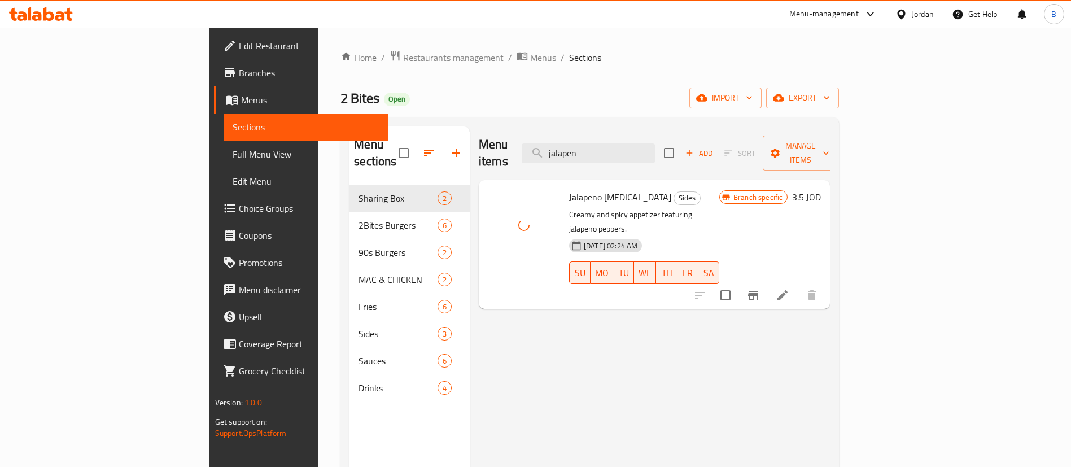
drag, startPoint x: 666, startPoint y: 147, endPoint x: 411, endPoint y: 142, distance: 255.3
click at [479, 142] on div "Menu items jalapen Add Sort Manage items" at bounding box center [654, 153] width 351 height 54
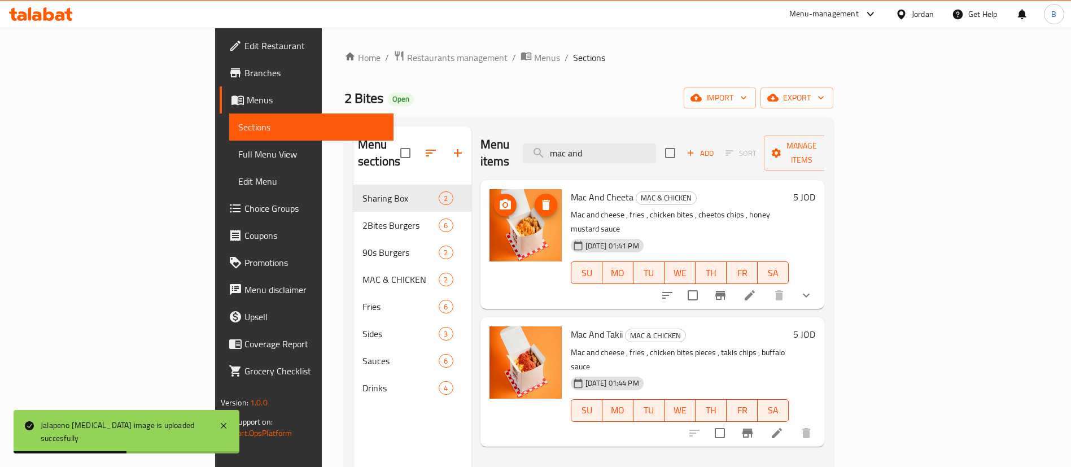
click at [494, 197] on button "upload picture" at bounding box center [505, 205] width 23 height 23
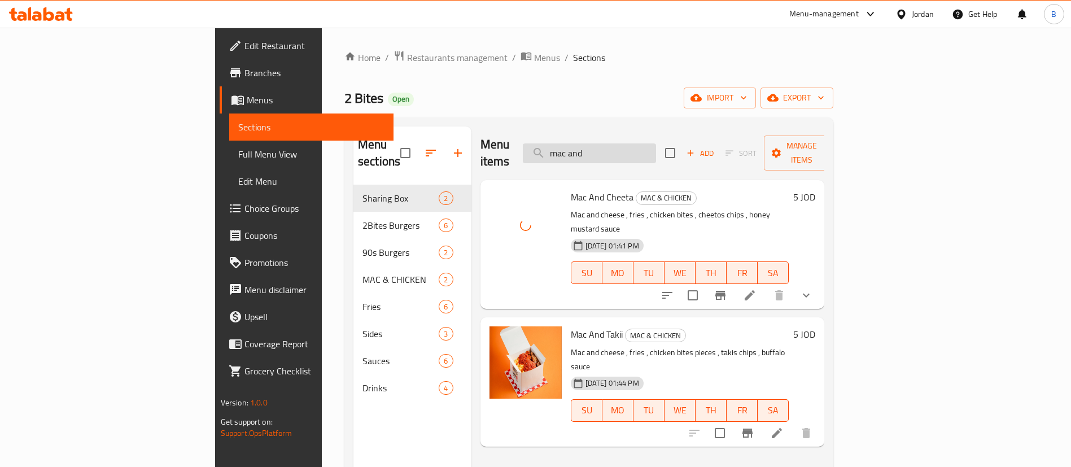
click at [656, 143] on input "mac and" at bounding box center [589, 153] width 133 height 20
click at [500, 337] on icon "upload picture" at bounding box center [505, 342] width 11 height 10
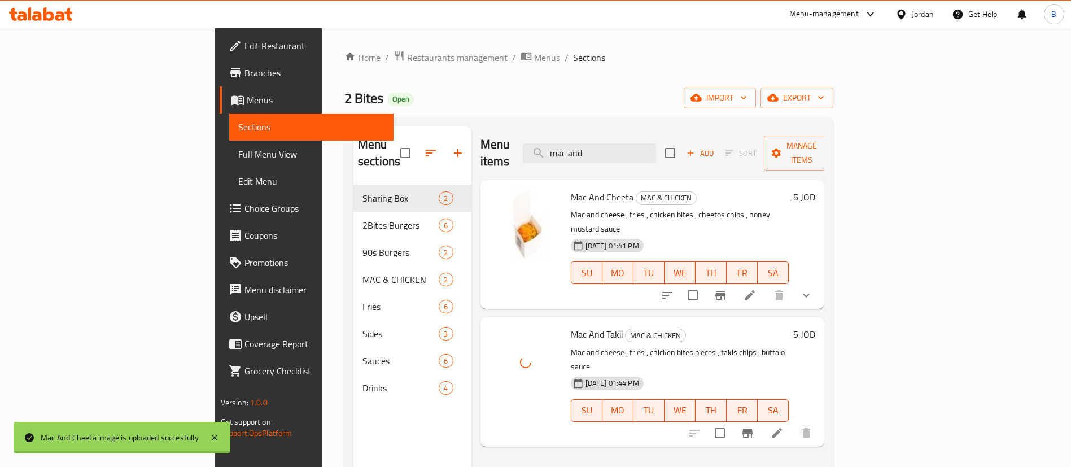
drag, startPoint x: 679, startPoint y: 142, endPoint x: 369, endPoint y: 144, distance: 310.6
click at [416, 130] on div "Menu sections Sharing Box 2 2Bites Burgers 6 90s Burgers 2 MAC & CHICKEN 2 Frie…" at bounding box center [589, 359] width 471 height 467
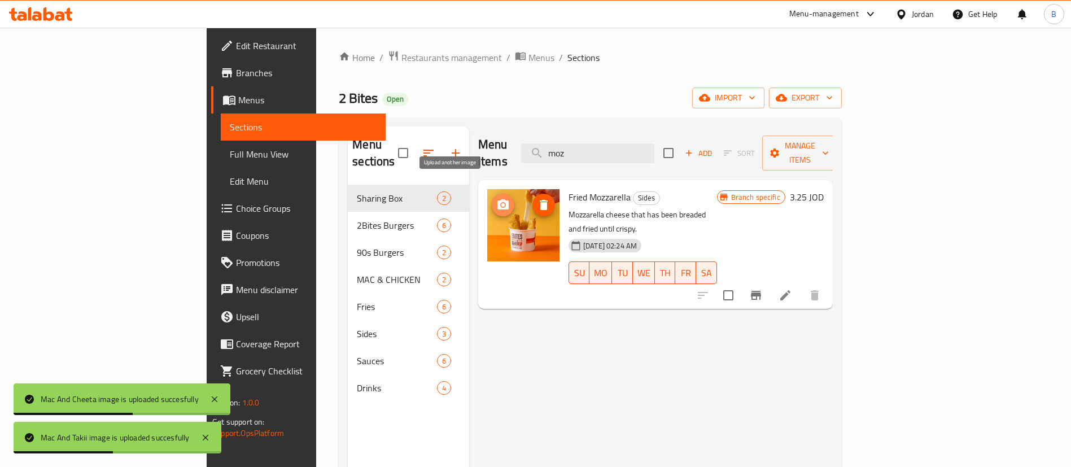
click at [496, 198] on icon "upload picture" at bounding box center [503, 205] width 14 height 14
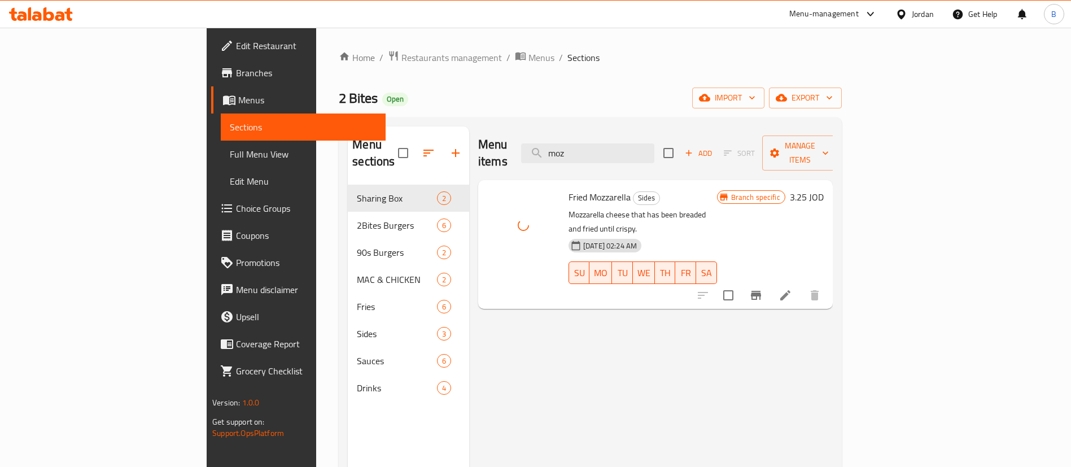
drag, startPoint x: 658, startPoint y: 138, endPoint x: 400, endPoint y: 149, distance: 258.3
click at [478, 138] on div "Menu items moz Add Sort Manage items" at bounding box center [655, 153] width 355 height 54
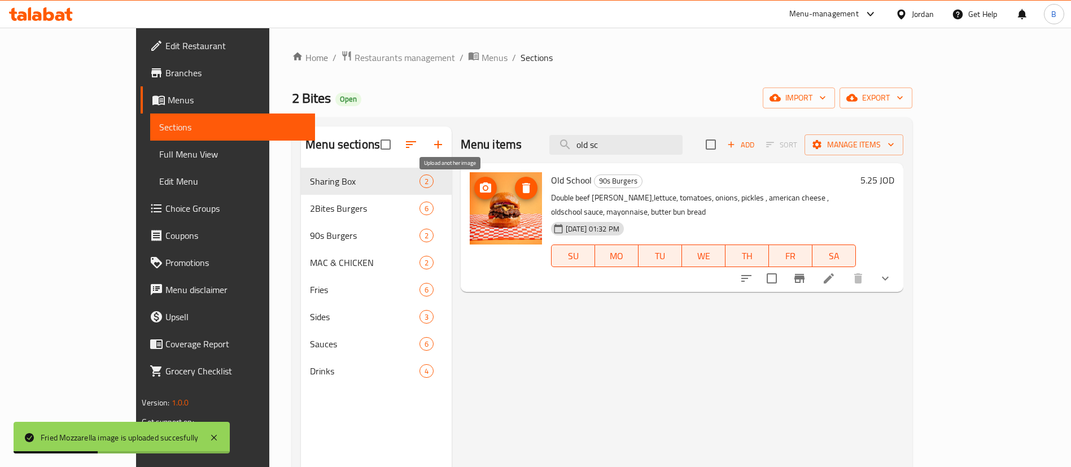
click at [474, 186] on span "upload picture" at bounding box center [485, 188] width 23 height 14
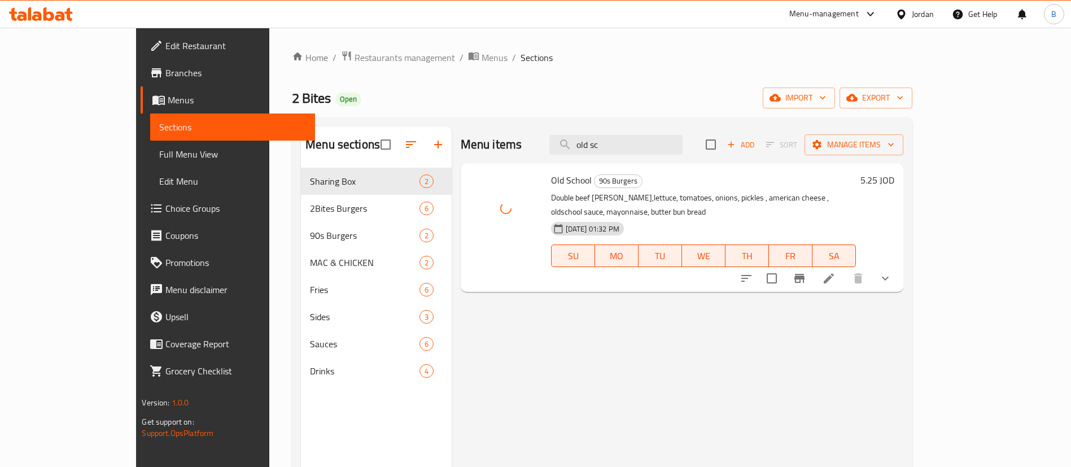
drag, startPoint x: 677, startPoint y: 145, endPoint x: 377, endPoint y: 137, distance: 300.0
click at [461, 136] on div "Menu items old sc Add Sort Manage items" at bounding box center [682, 144] width 443 height 37
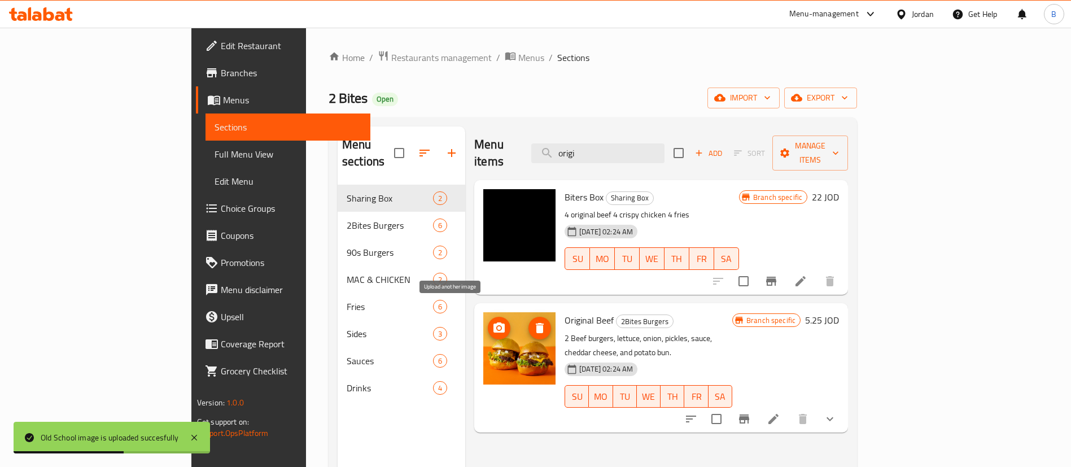
click at [488, 321] on span "upload picture" at bounding box center [499, 328] width 23 height 14
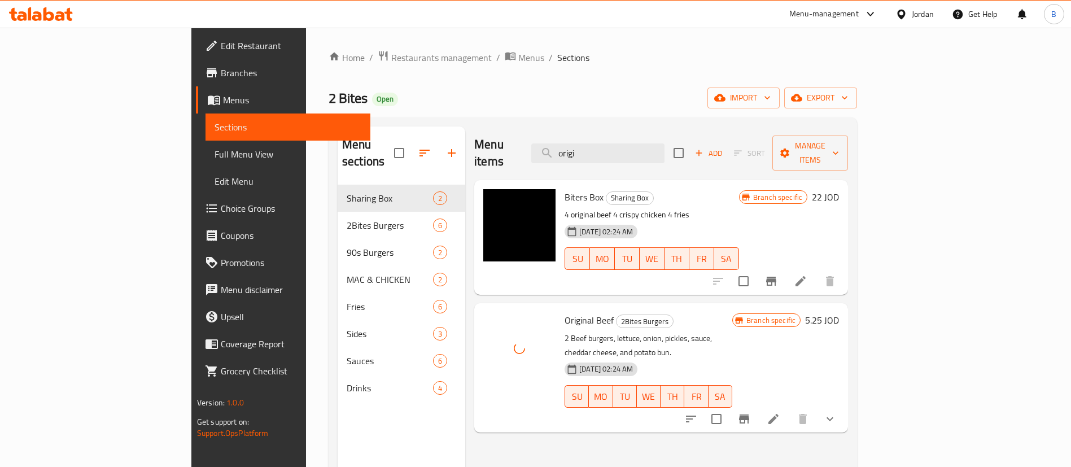
drag, startPoint x: 645, startPoint y: 140, endPoint x: 411, endPoint y: 168, distance: 236.0
click at [487, 140] on div "Menu items origi Add Sort Manage items" at bounding box center [661, 153] width 374 height 54
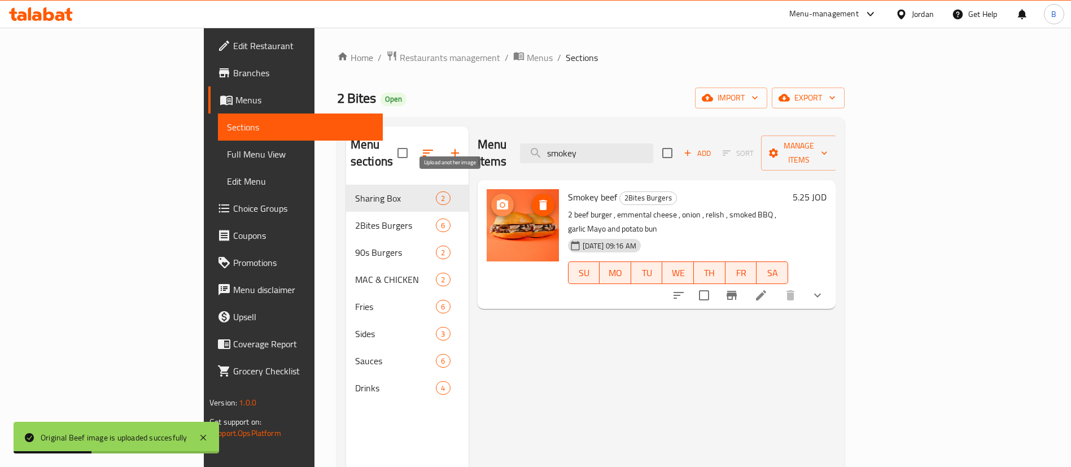
click at [496, 198] on icon "upload picture" at bounding box center [503, 205] width 14 height 14
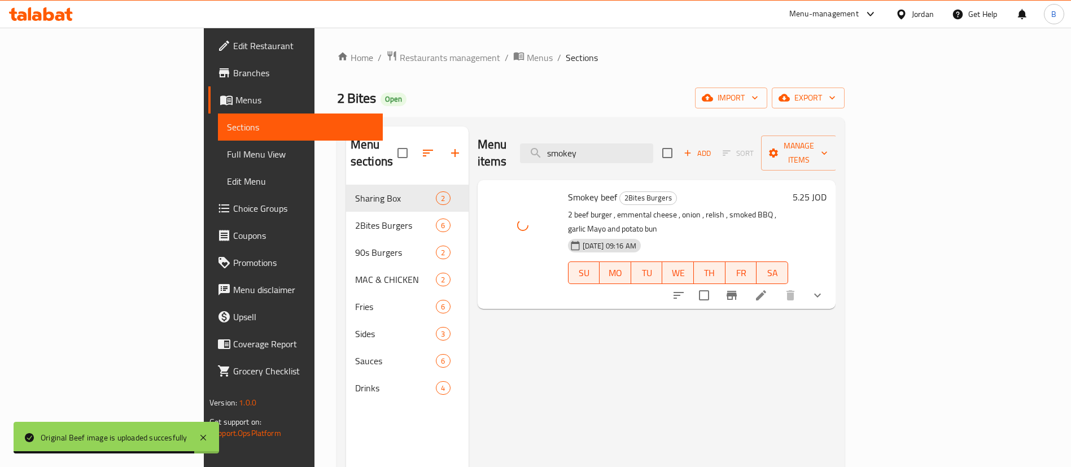
drag, startPoint x: 671, startPoint y: 149, endPoint x: 376, endPoint y: 157, distance: 295.5
click at [387, 155] on div "Menu sections Sharing Box 2 2Bites Burgers 6 90s Burgers 2 MAC & CHICKEN 2 Frie…" at bounding box center [591, 359] width 490 height 467
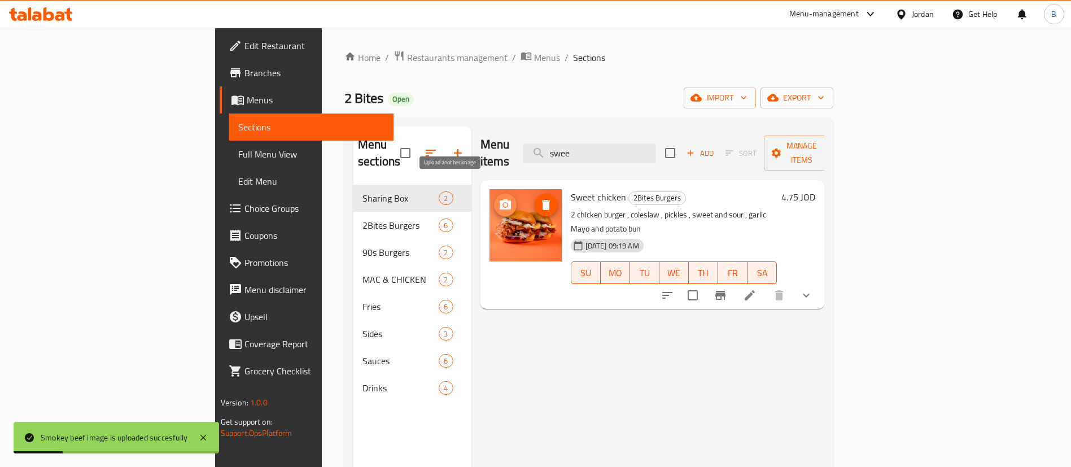
click at [494, 195] on button "upload picture" at bounding box center [505, 205] width 23 height 23
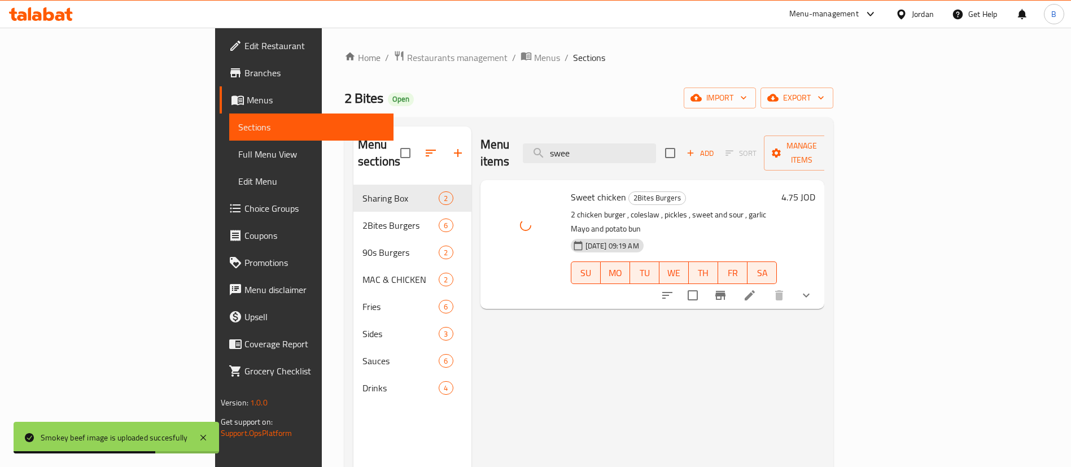
drag, startPoint x: 677, startPoint y: 147, endPoint x: 292, endPoint y: 150, distance: 385.1
click at [369, 137] on div "Menu sections Sharing Box 2 2Bites Burgers 6 90s Burgers 2 MAC & CHICKEN 2 Frie…" at bounding box center [589, 359] width 471 height 467
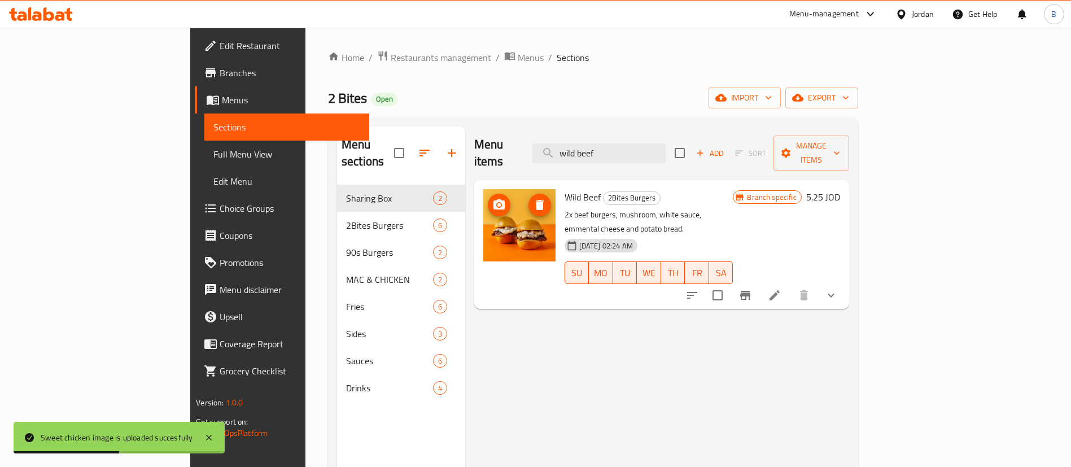
type input "wild beef"
click at [483, 189] on img at bounding box center [519, 225] width 72 height 72
click at [488, 198] on span "upload picture" at bounding box center [499, 205] width 23 height 14
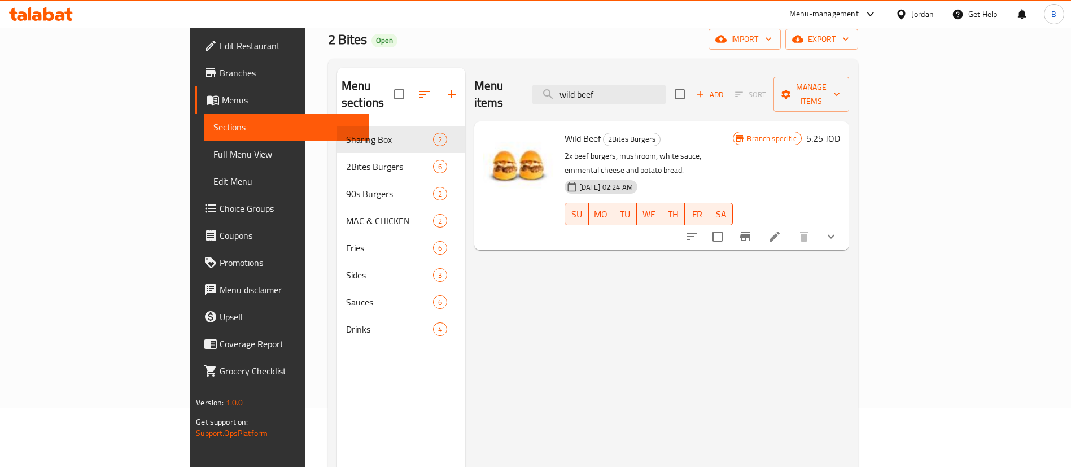
scroll to position [85, 0]
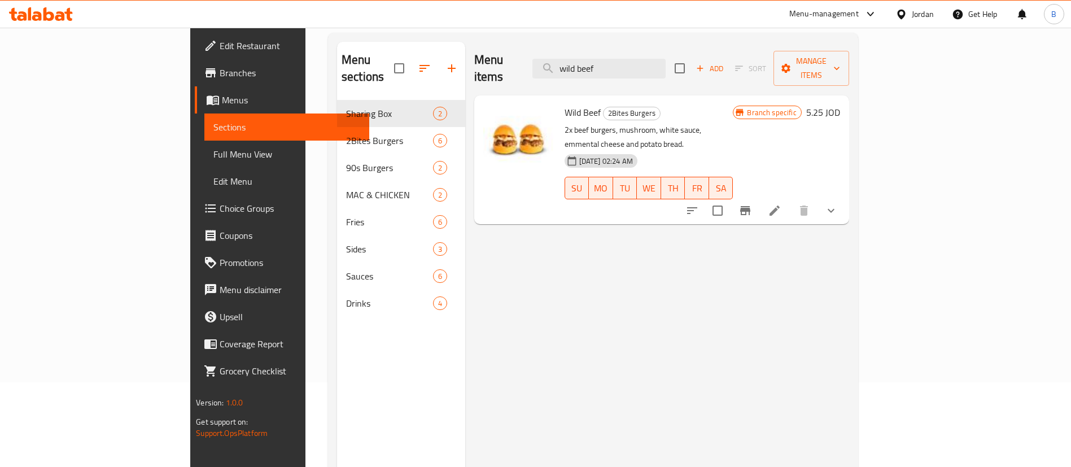
click at [42, 20] on icon at bounding box center [41, 14] width 64 height 14
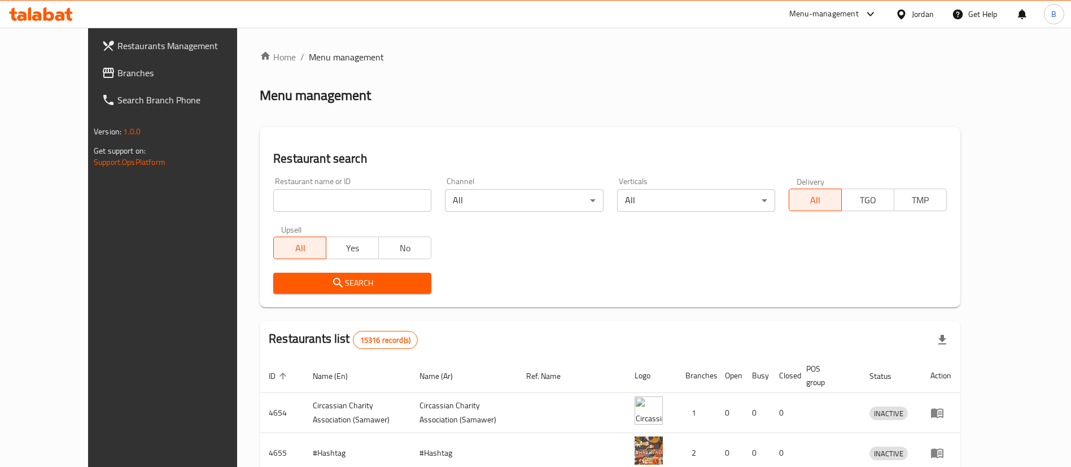
drag, startPoint x: 0, startPoint y: 0, endPoint x: 72, endPoint y: 73, distance: 103.0
click at [117, 73] on span "Branches" at bounding box center [187, 73] width 141 height 14
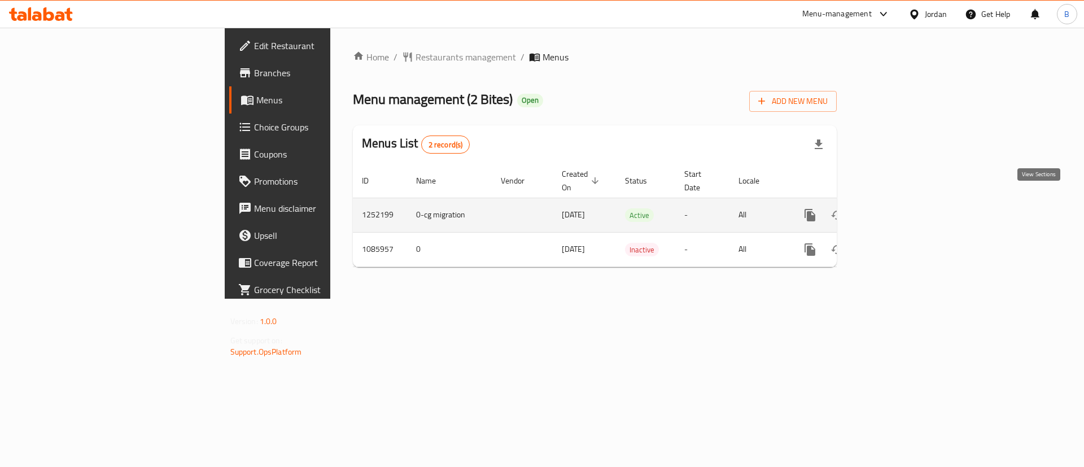
click at [898, 208] on icon "enhanced table" at bounding box center [892, 215] width 14 height 14
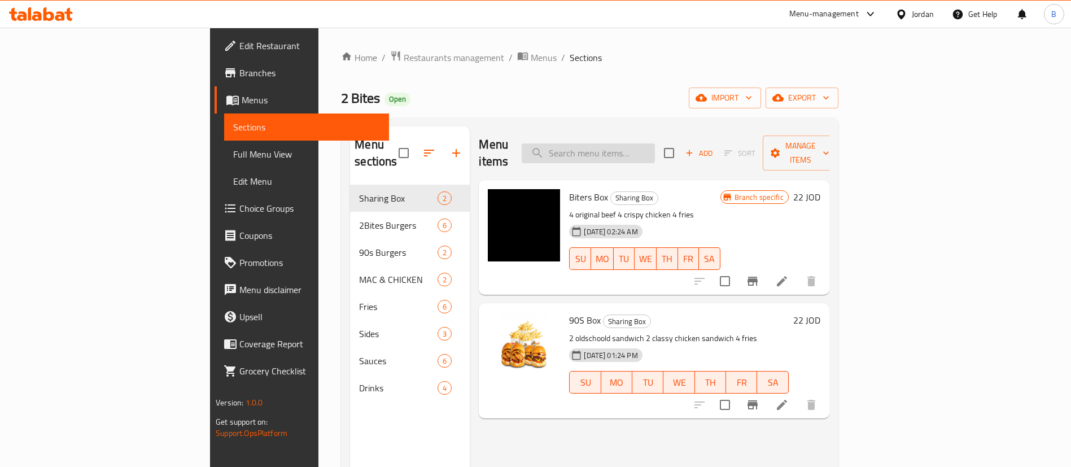
click at [655, 149] on input "search" at bounding box center [588, 153] width 133 height 20
type input "bar"
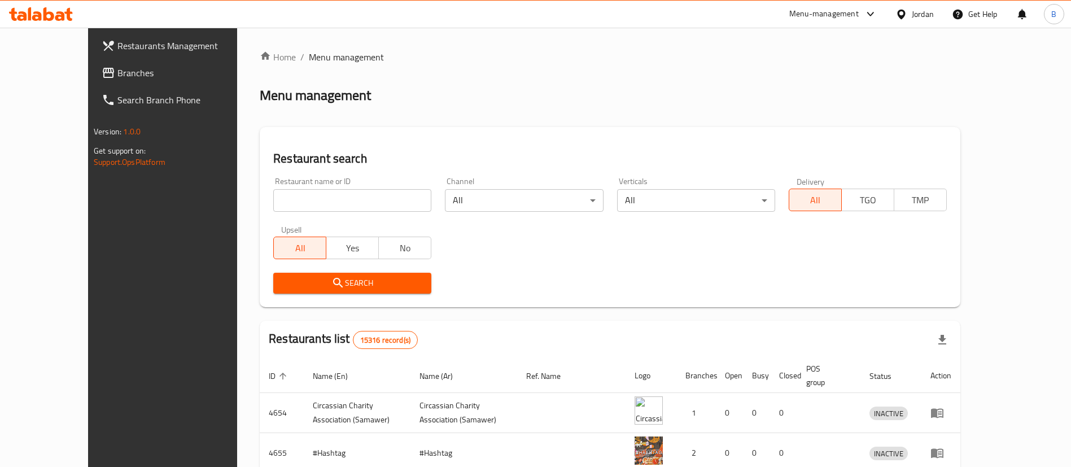
click at [46, 11] on icon at bounding box center [48, 14] width 11 height 14
